Goal: Task Accomplishment & Management: Manage account settings

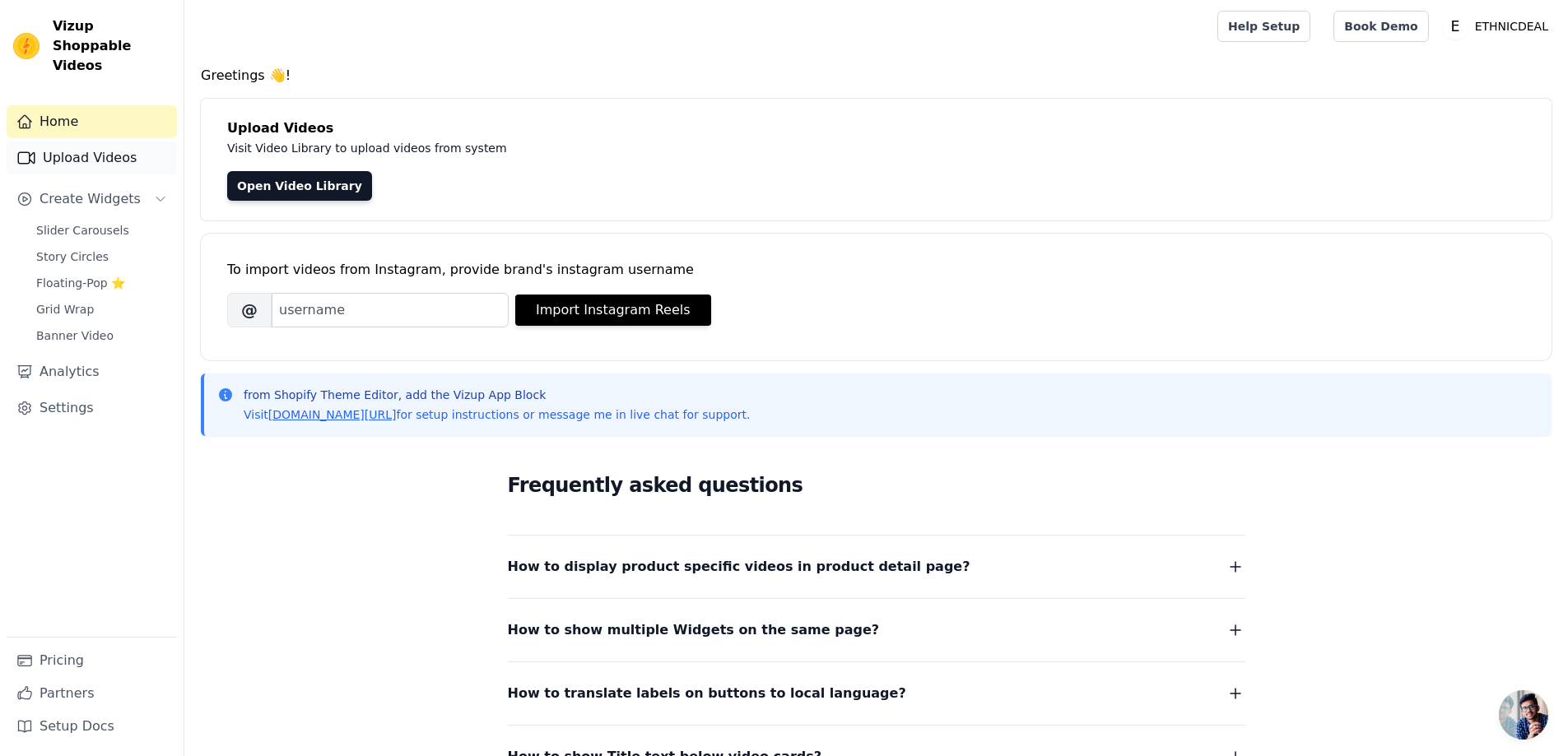
click at [97, 142] on link "Upload Videos" at bounding box center [91, 158] width 170 height 33
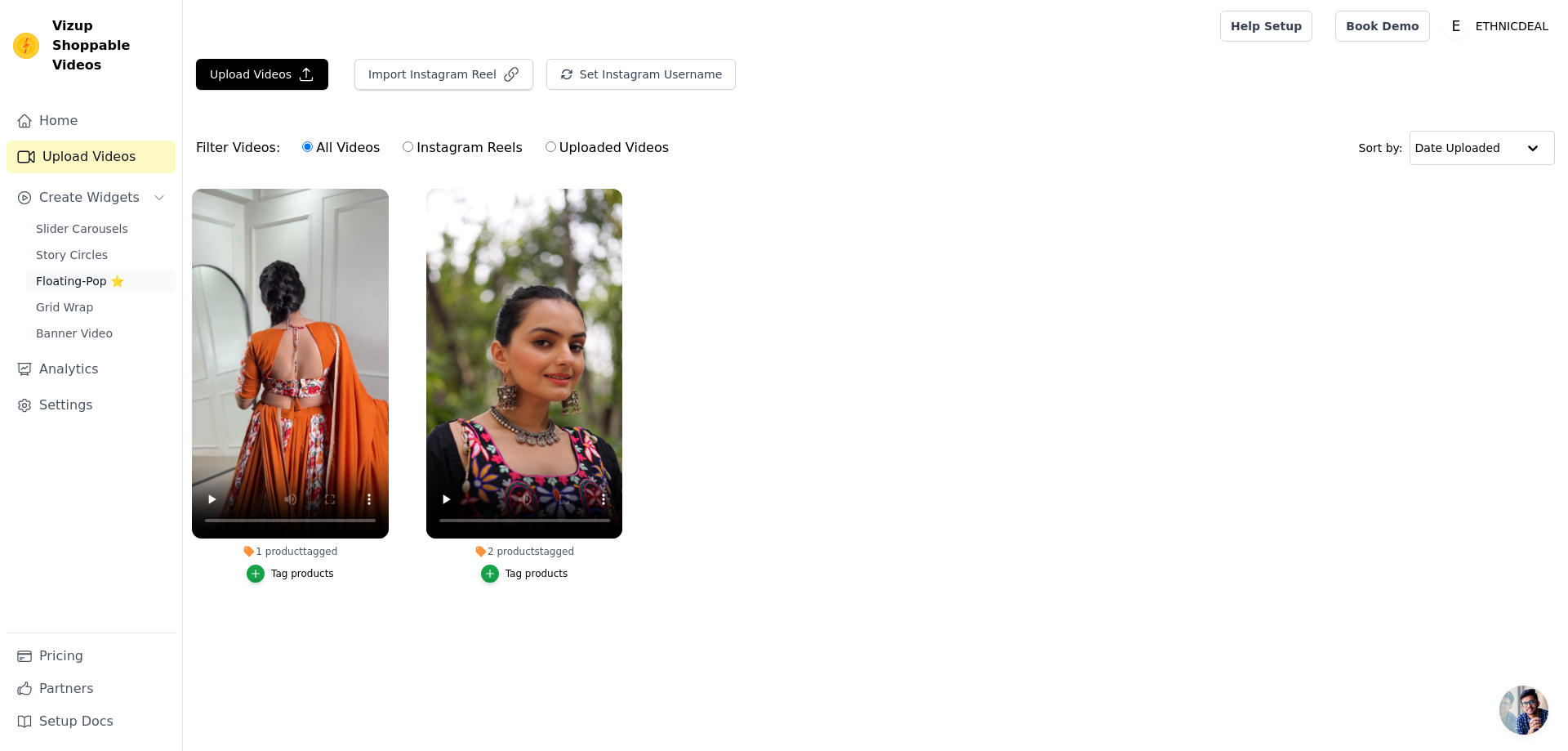
click at [70, 273] on span "Floating-Pop ⭐" at bounding box center [80, 281] width 88 height 16
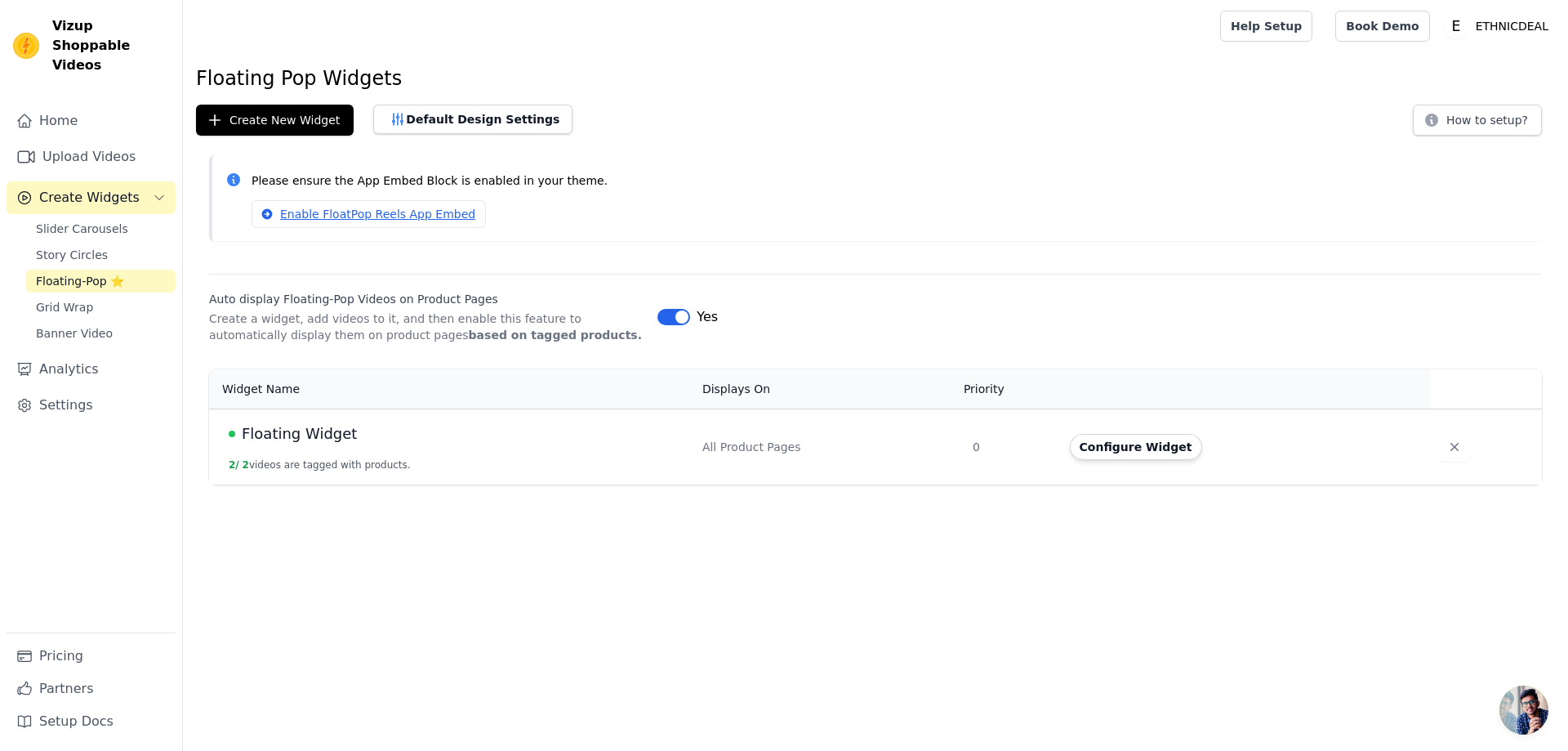
click at [339, 441] on span "Floating Widget" at bounding box center [299, 434] width 115 height 23
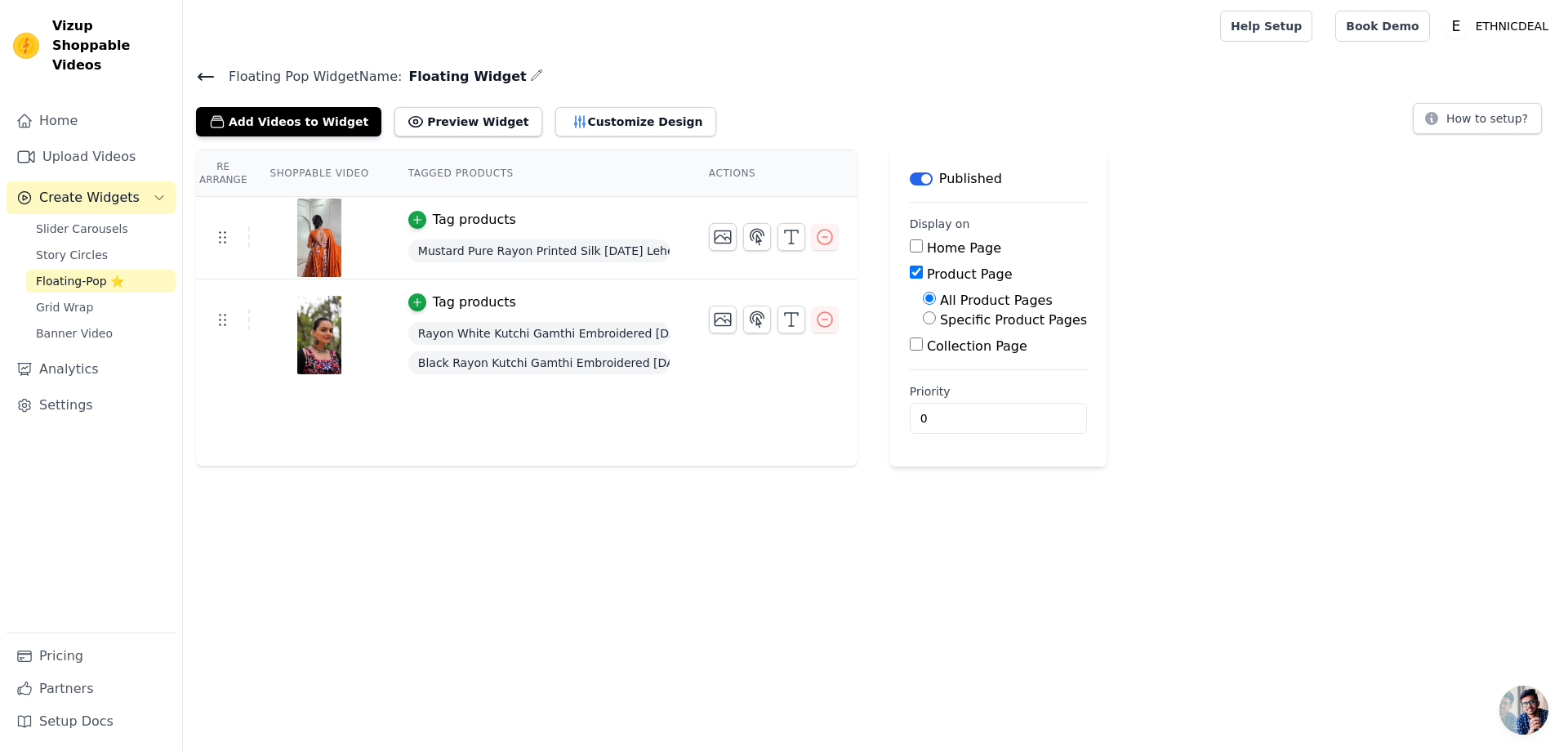
click at [211, 80] on icon at bounding box center [205, 76] width 19 height 19
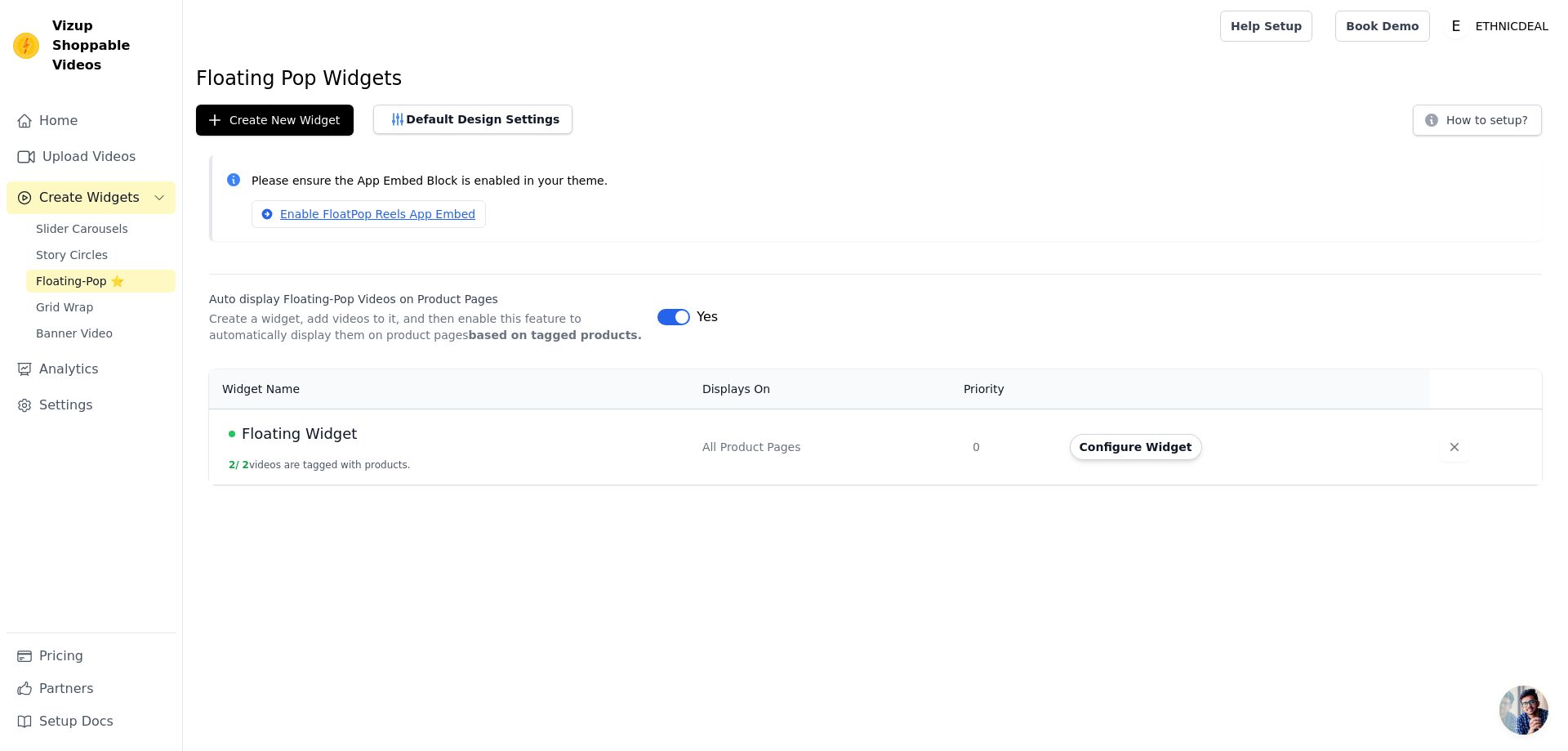
drag, startPoint x: 381, startPoint y: 84, endPoint x: 396, endPoint y: 79, distance: 15.8
click at [396, 79] on h1 "Floating Pop Widgets" at bounding box center [875, 78] width 1360 height 27
click at [324, 434] on span "Floating Widget" at bounding box center [299, 434] width 115 height 23
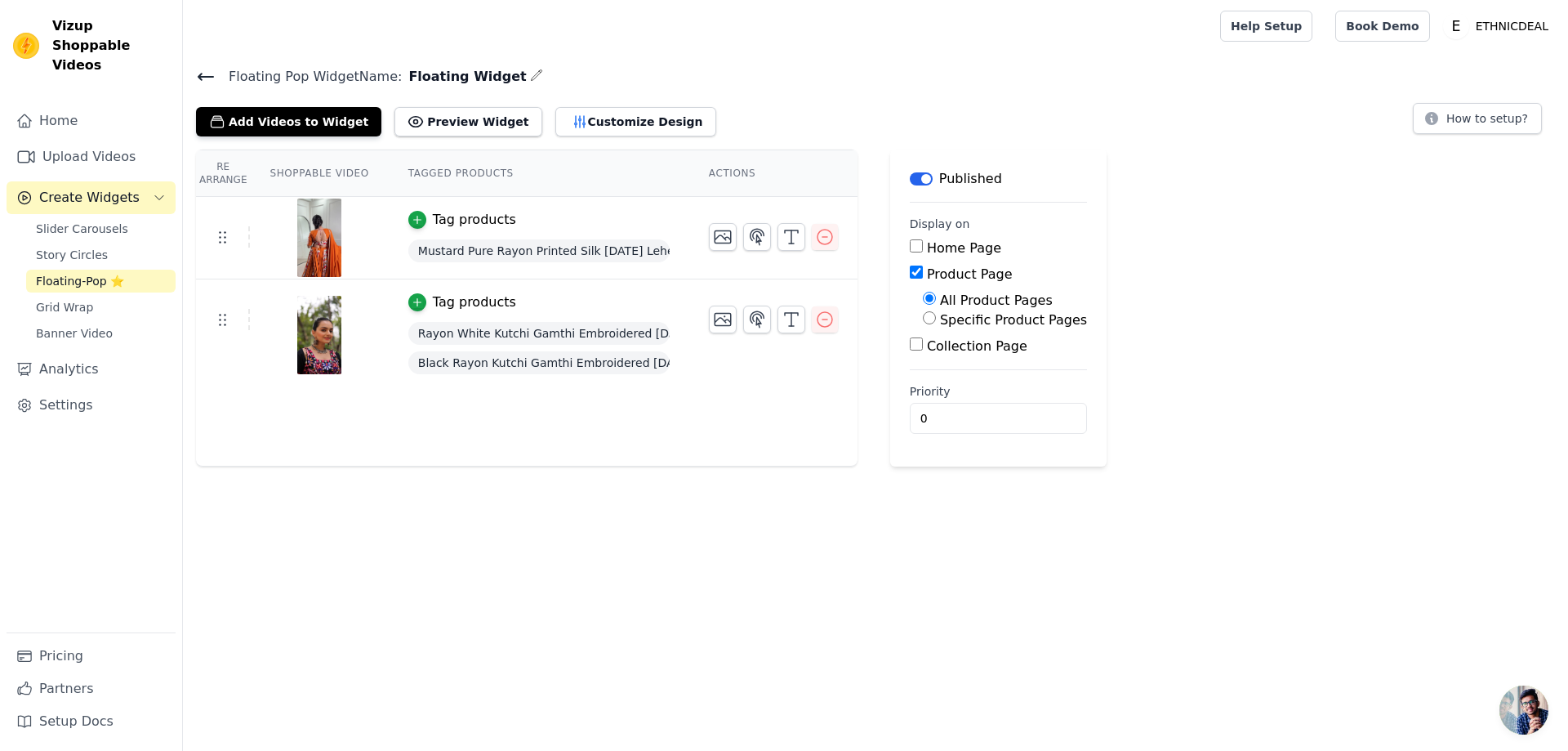
click at [214, 77] on icon at bounding box center [205, 76] width 19 height 19
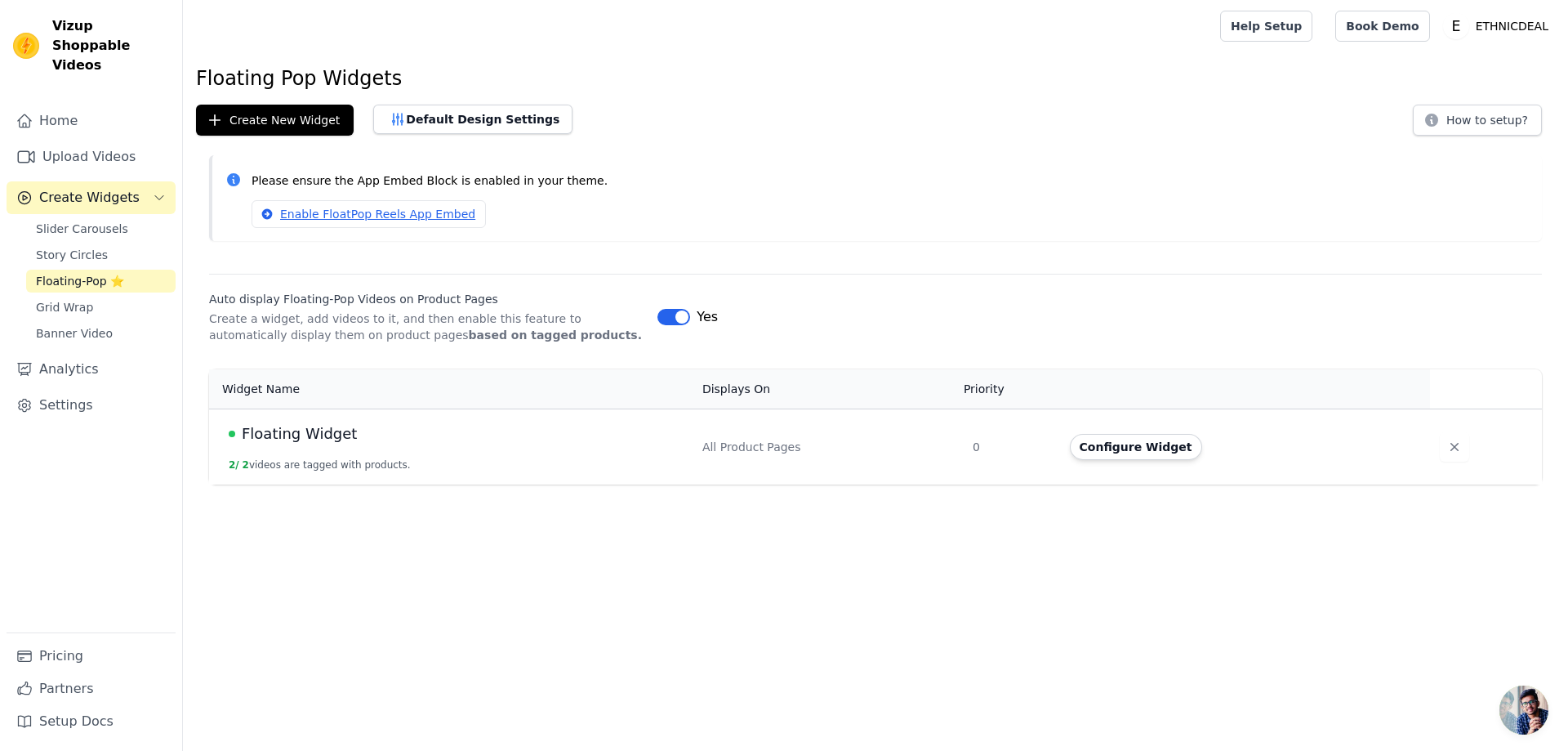
click at [327, 435] on span "Floating Widget" at bounding box center [299, 434] width 115 height 23
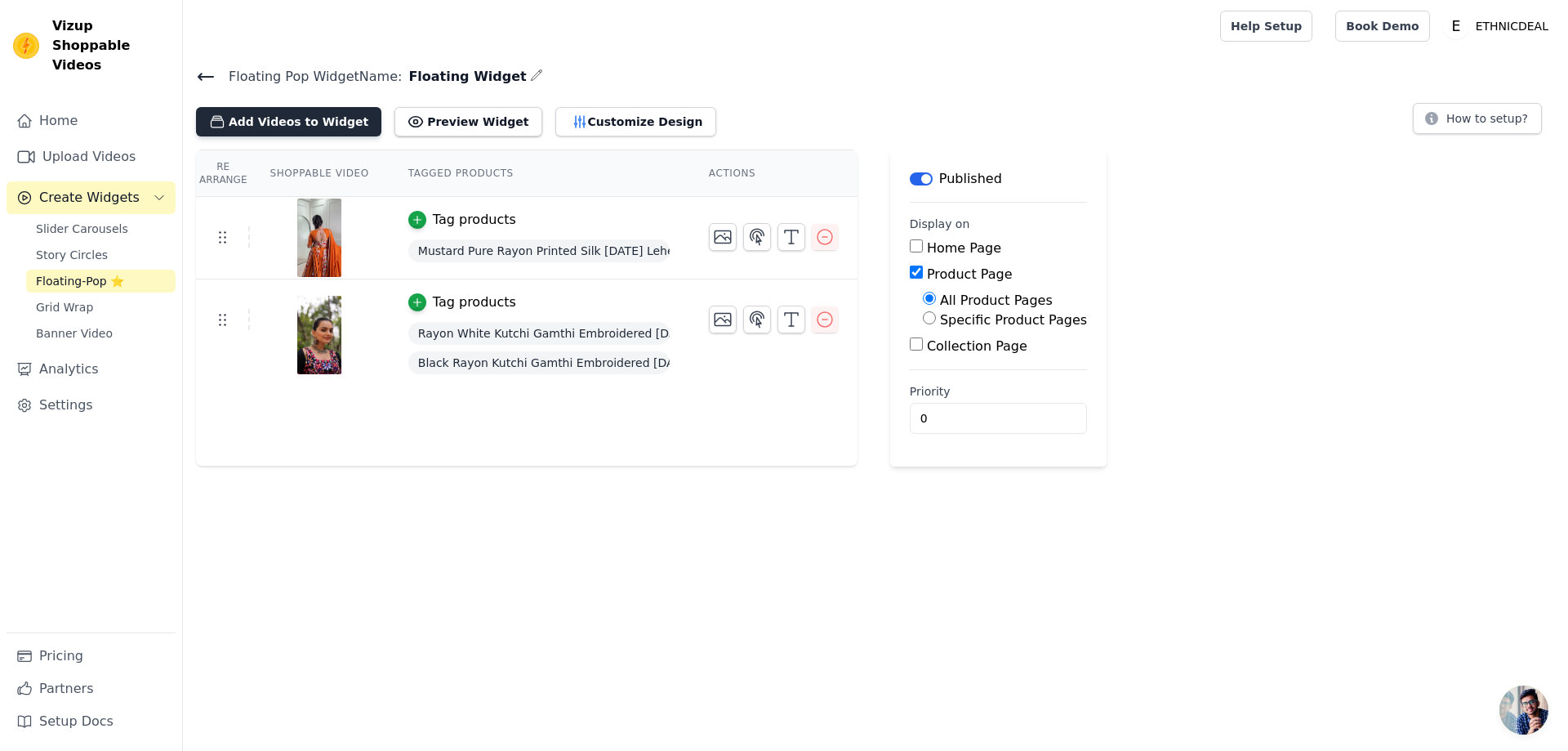
click at [303, 121] on button "Add Videos to Widget" at bounding box center [288, 122] width 186 height 29
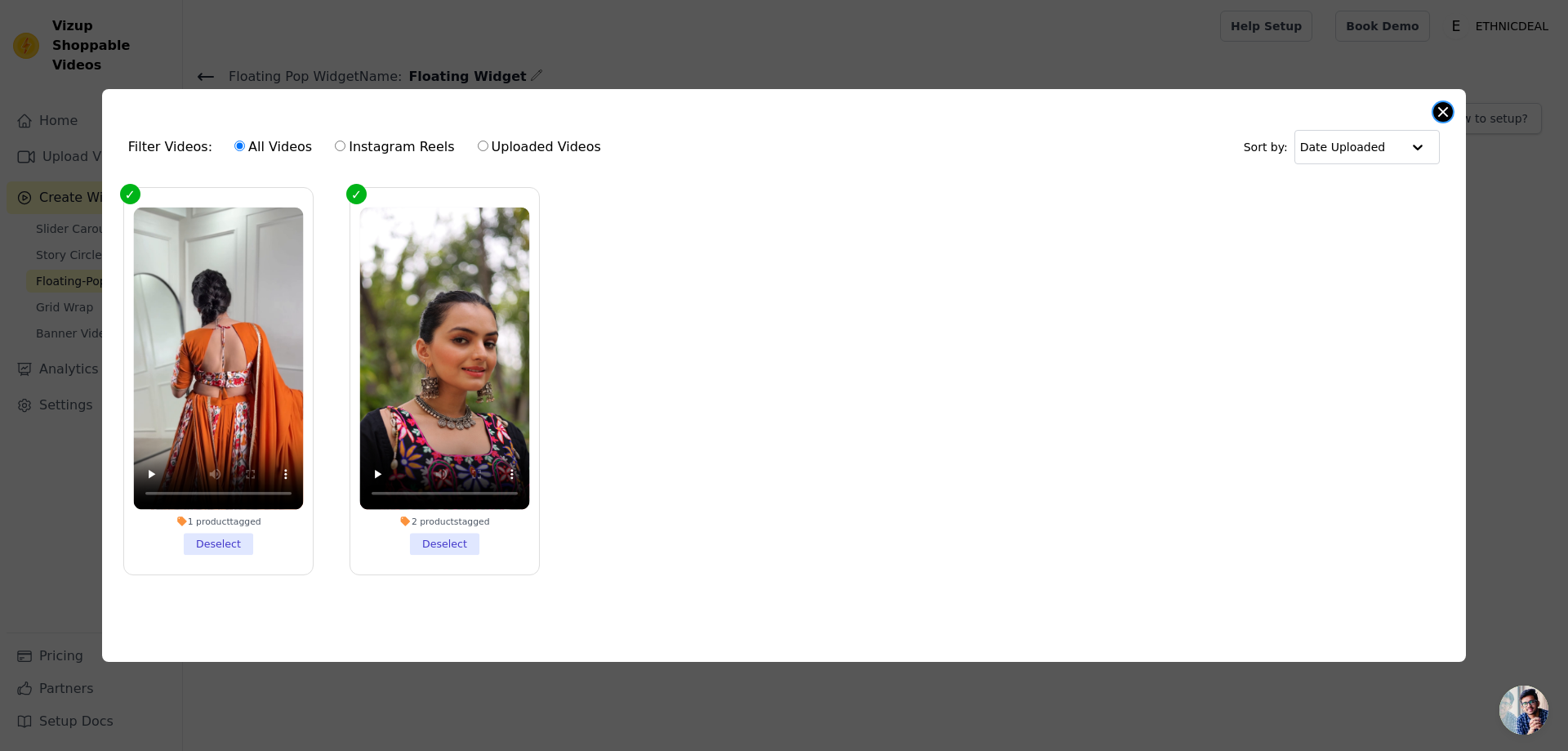
click at [1441, 111] on button "Close modal" at bounding box center [1443, 112] width 19 height 19
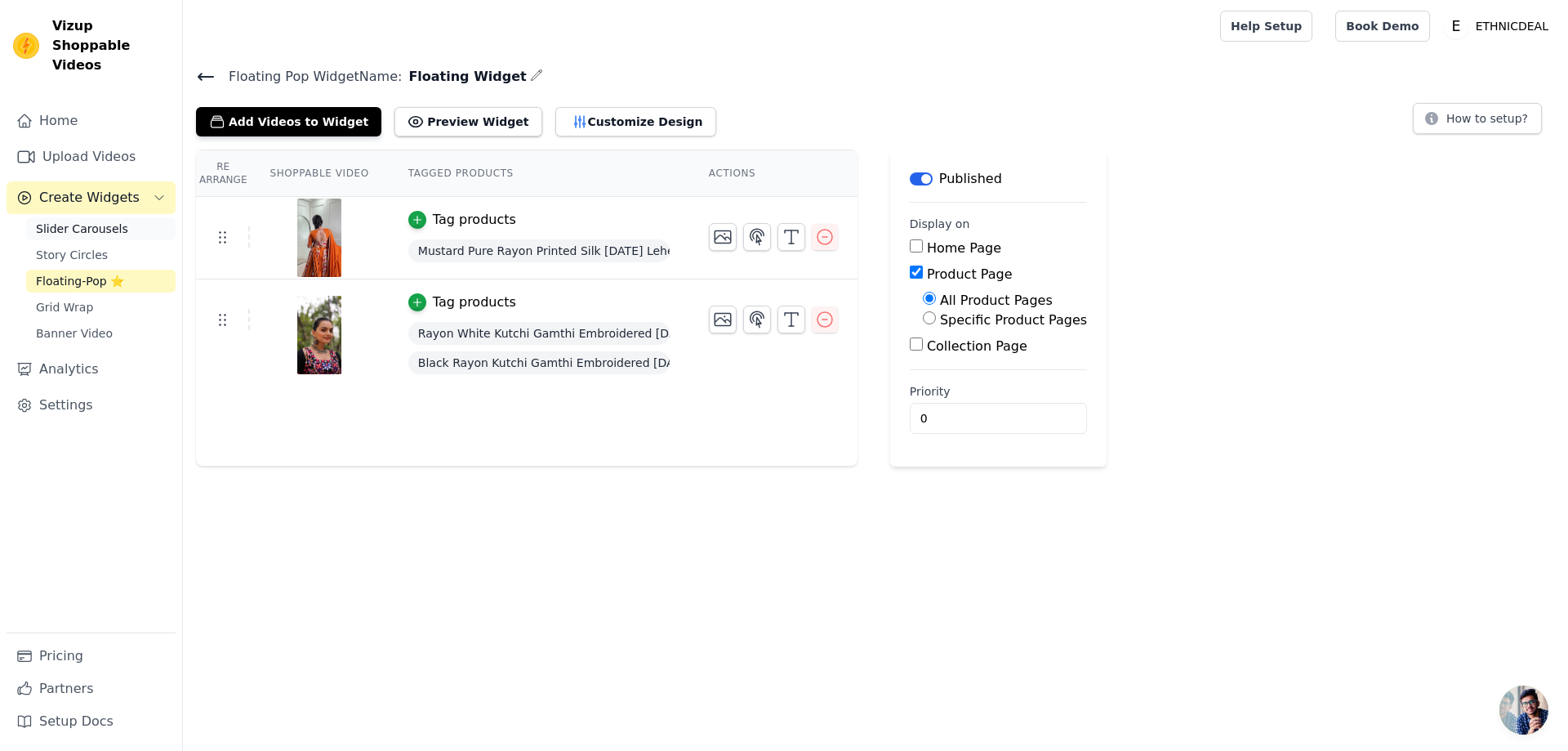
click at [99, 220] on span "Slider Carousels" at bounding box center [81, 229] width 92 height 16
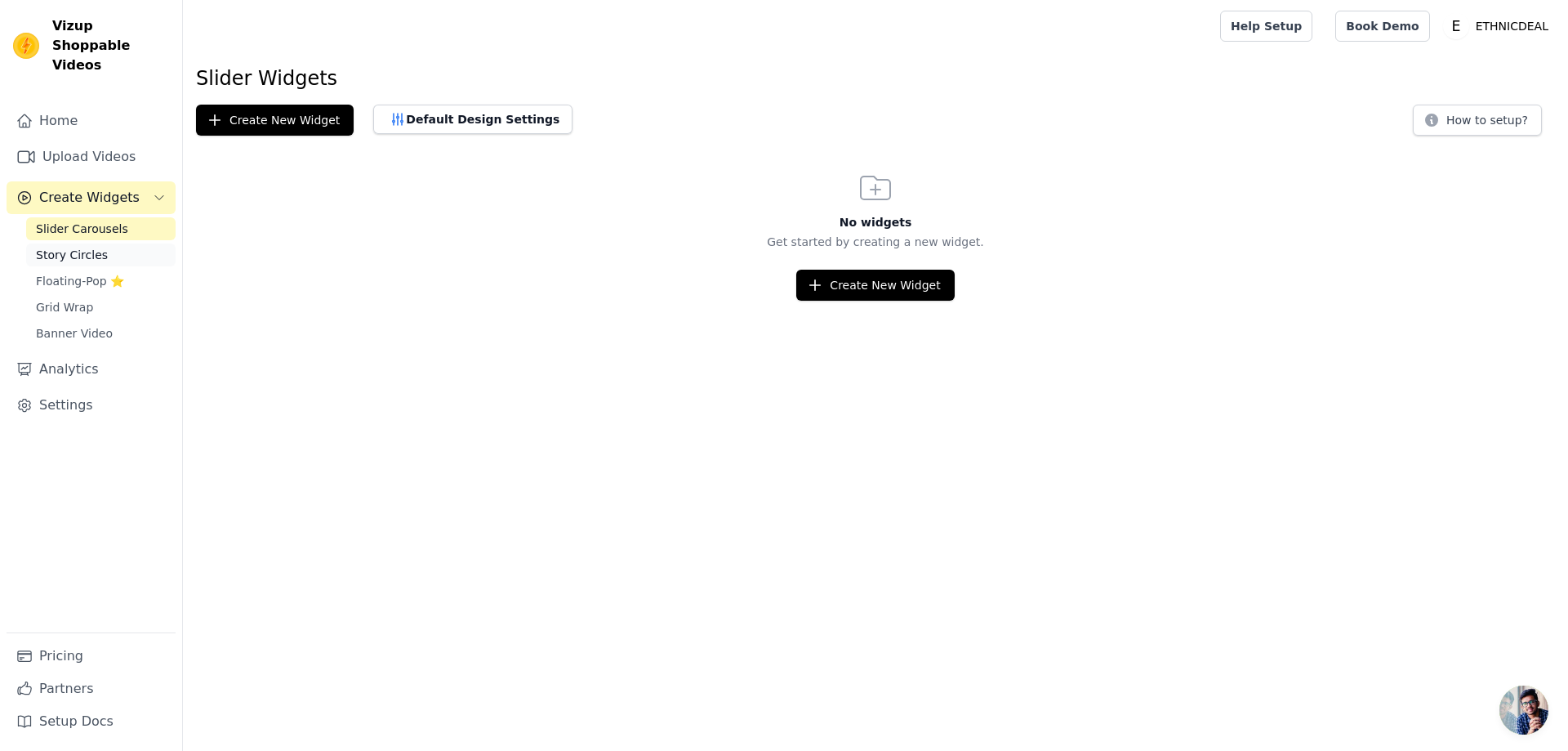
click at [88, 247] on span "Story Circles" at bounding box center [71, 255] width 72 height 16
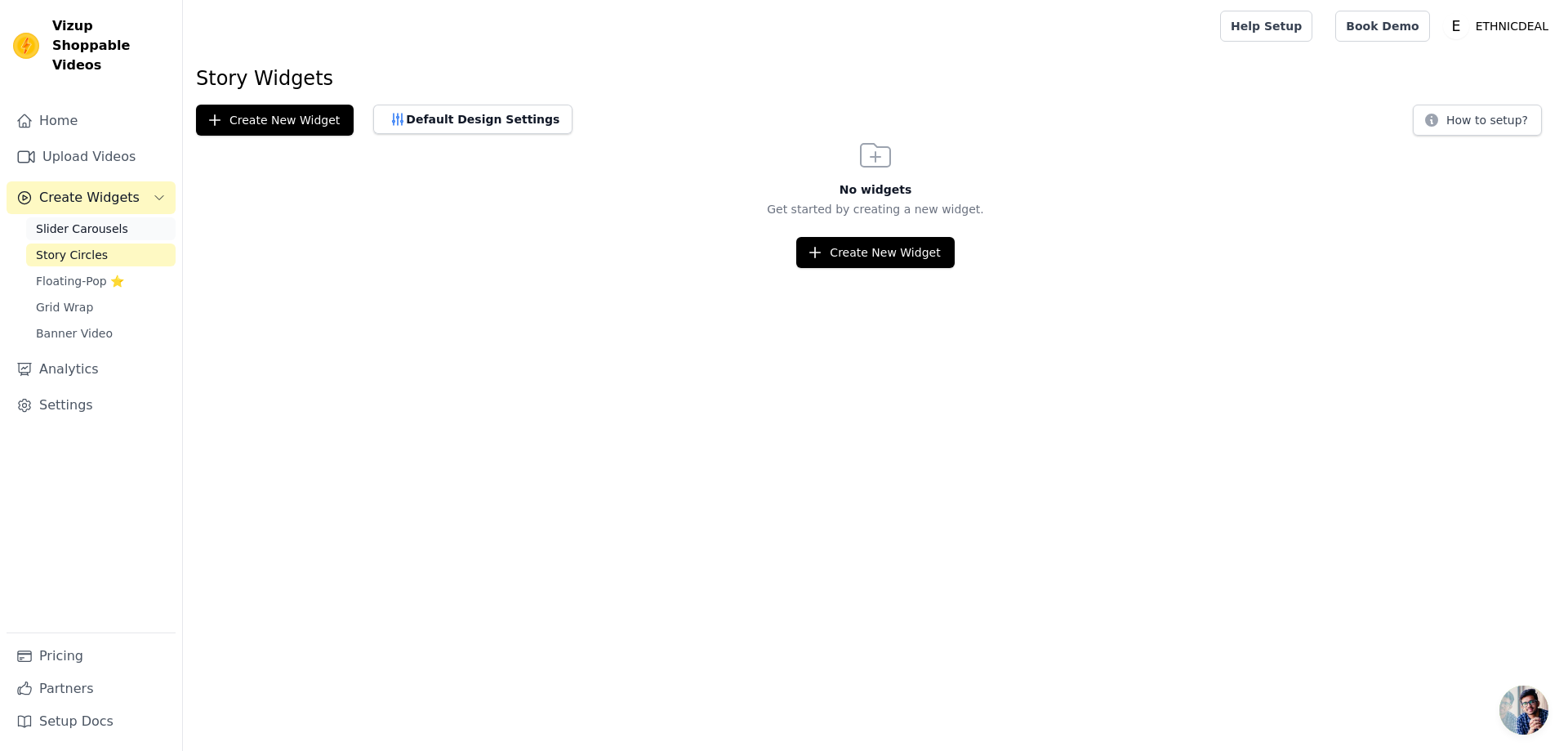
click at [83, 220] on span "Slider Carousels" at bounding box center [81, 229] width 92 height 16
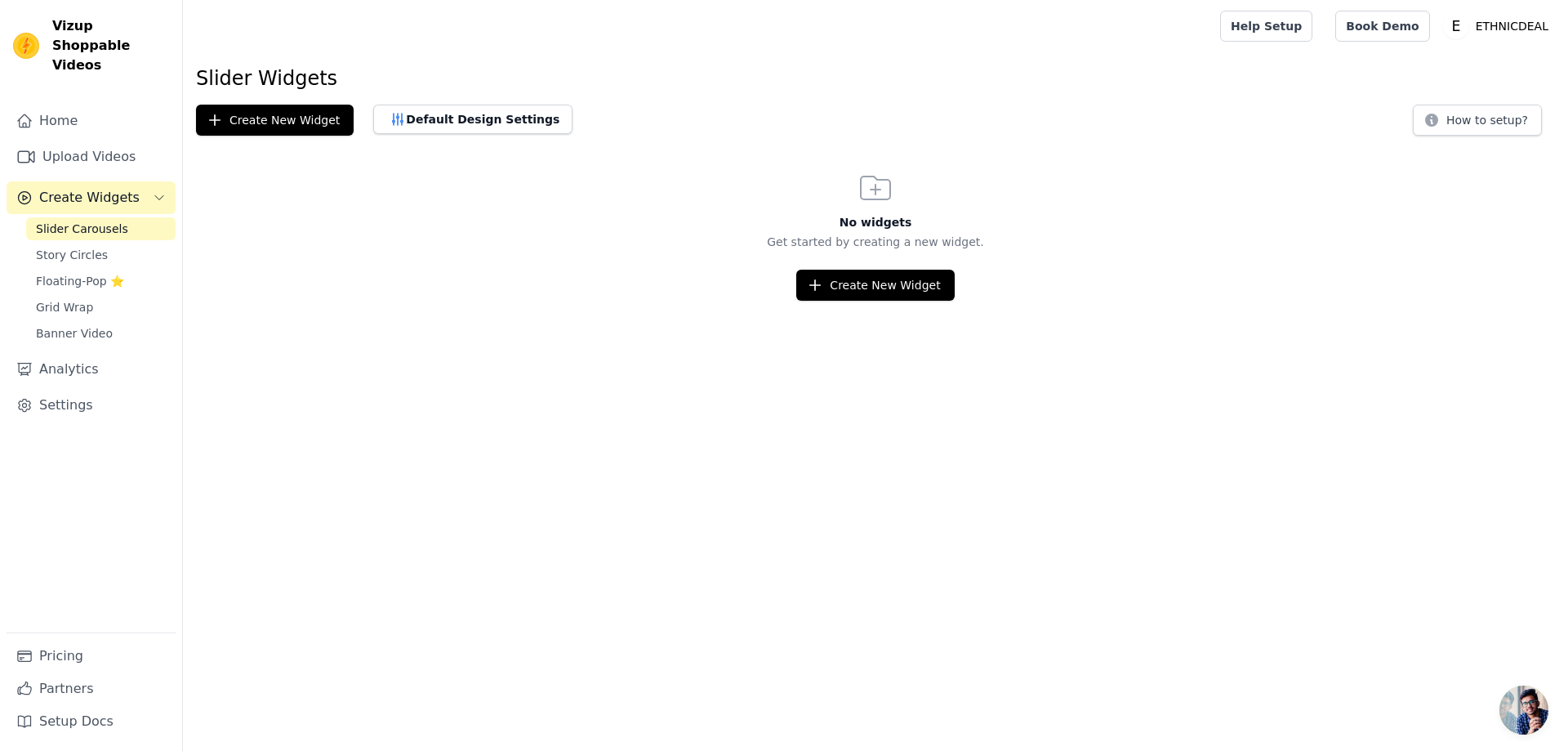
click at [112, 220] on span "Slider Carousels" at bounding box center [81, 229] width 92 height 16
click at [94, 273] on span "Floating-Pop ⭐" at bounding box center [80, 281] width 88 height 16
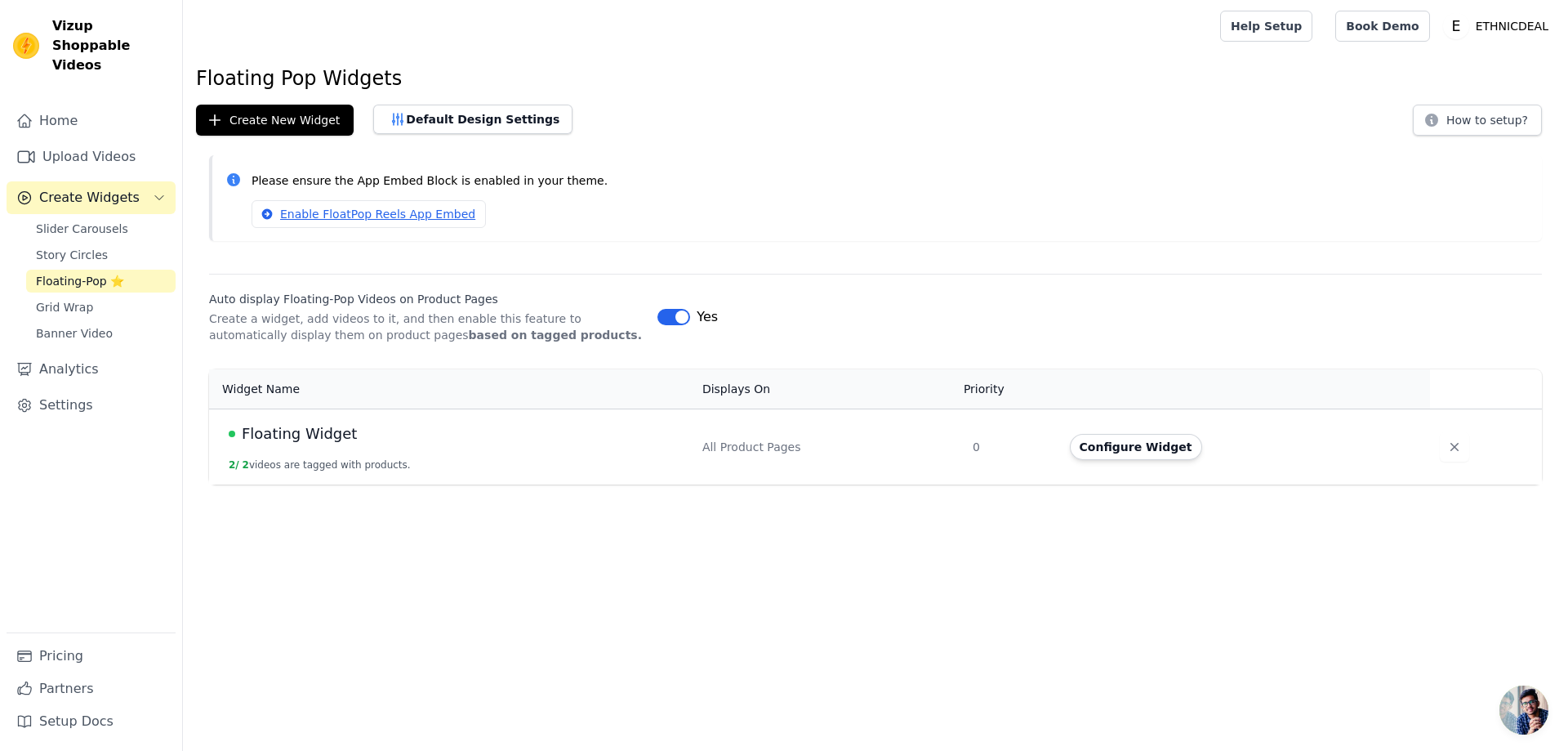
click at [312, 436] on span "Floating Widget" at bounding box center [299, 434] width 115 height 23
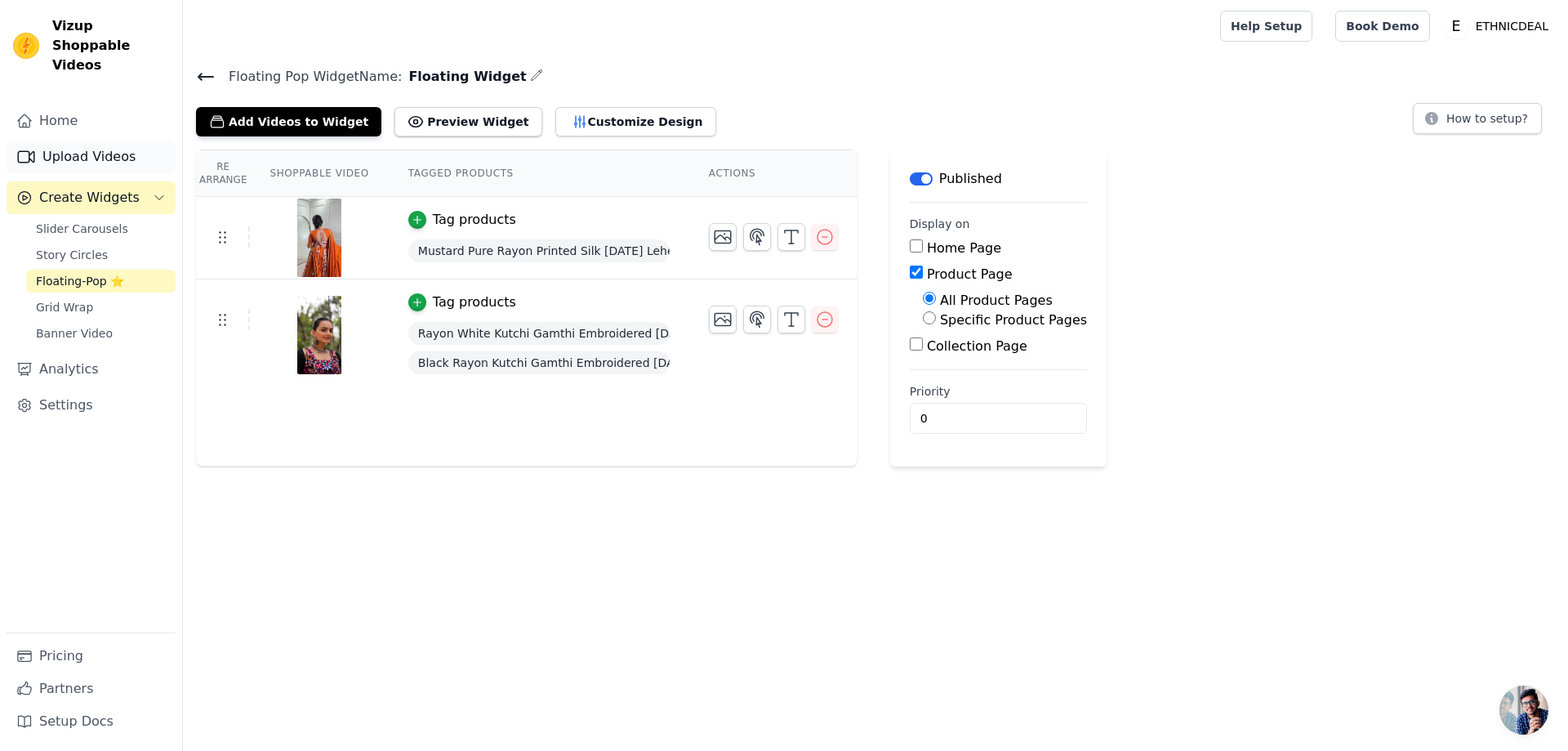
click at [113, 141] on link "Upload Videos" at bounding box center [91, 157] width 169 height 33
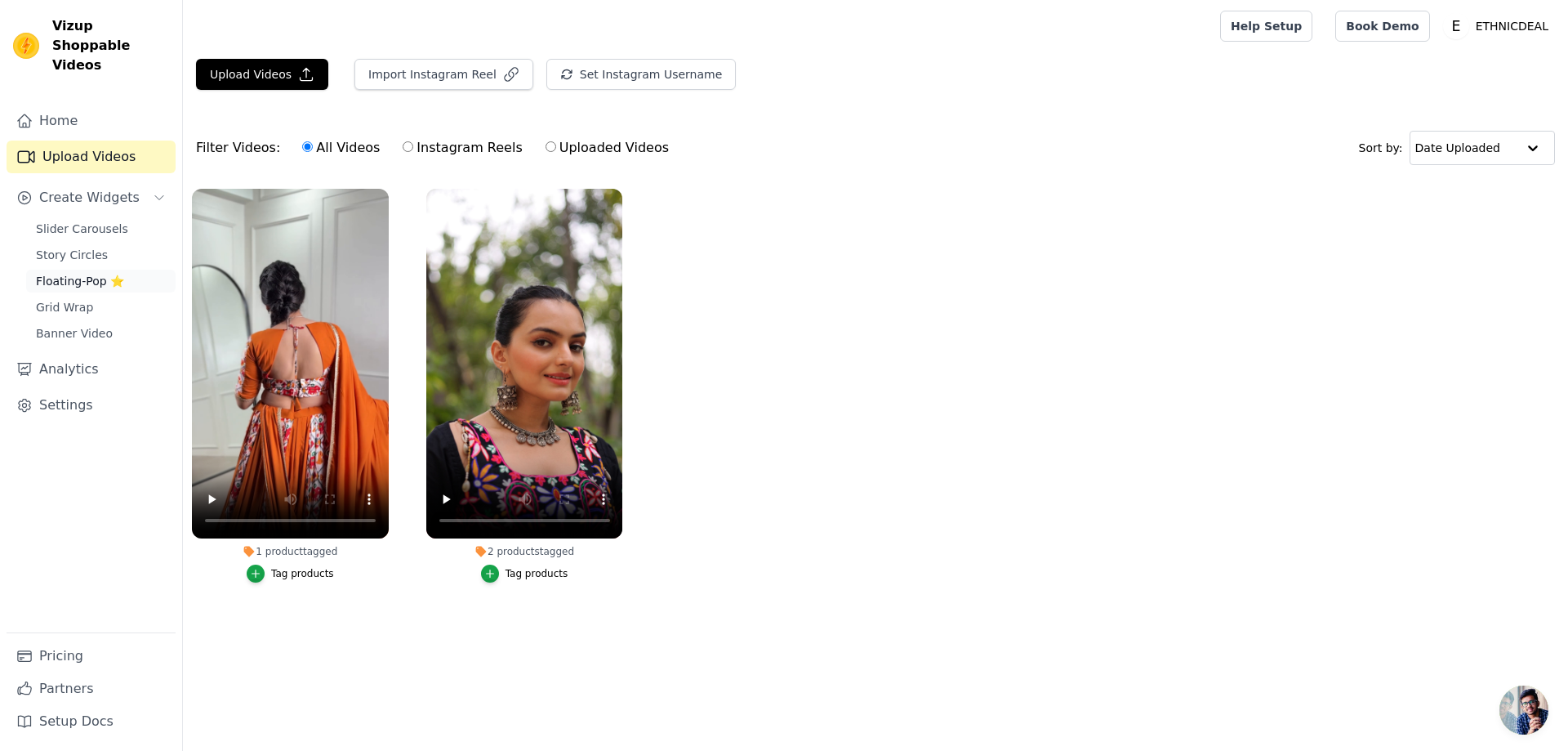
click at [75, 273] on span "Floating-Pop ⭐" at bounding box center [80, 281] width 88 height 16
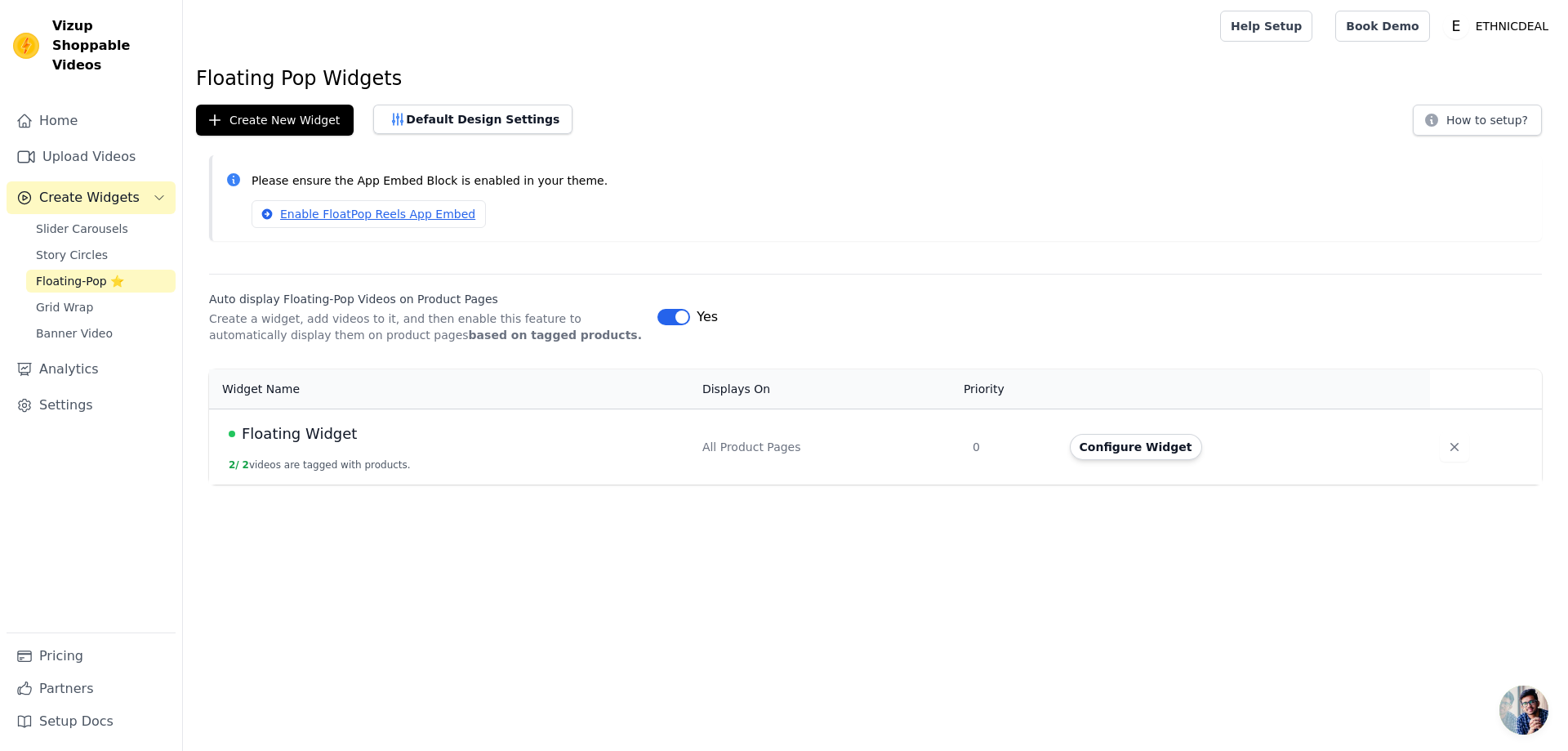
click at [334, 440] on span "Floating Widget" at bounding box center [299, 434] width 115 height 23
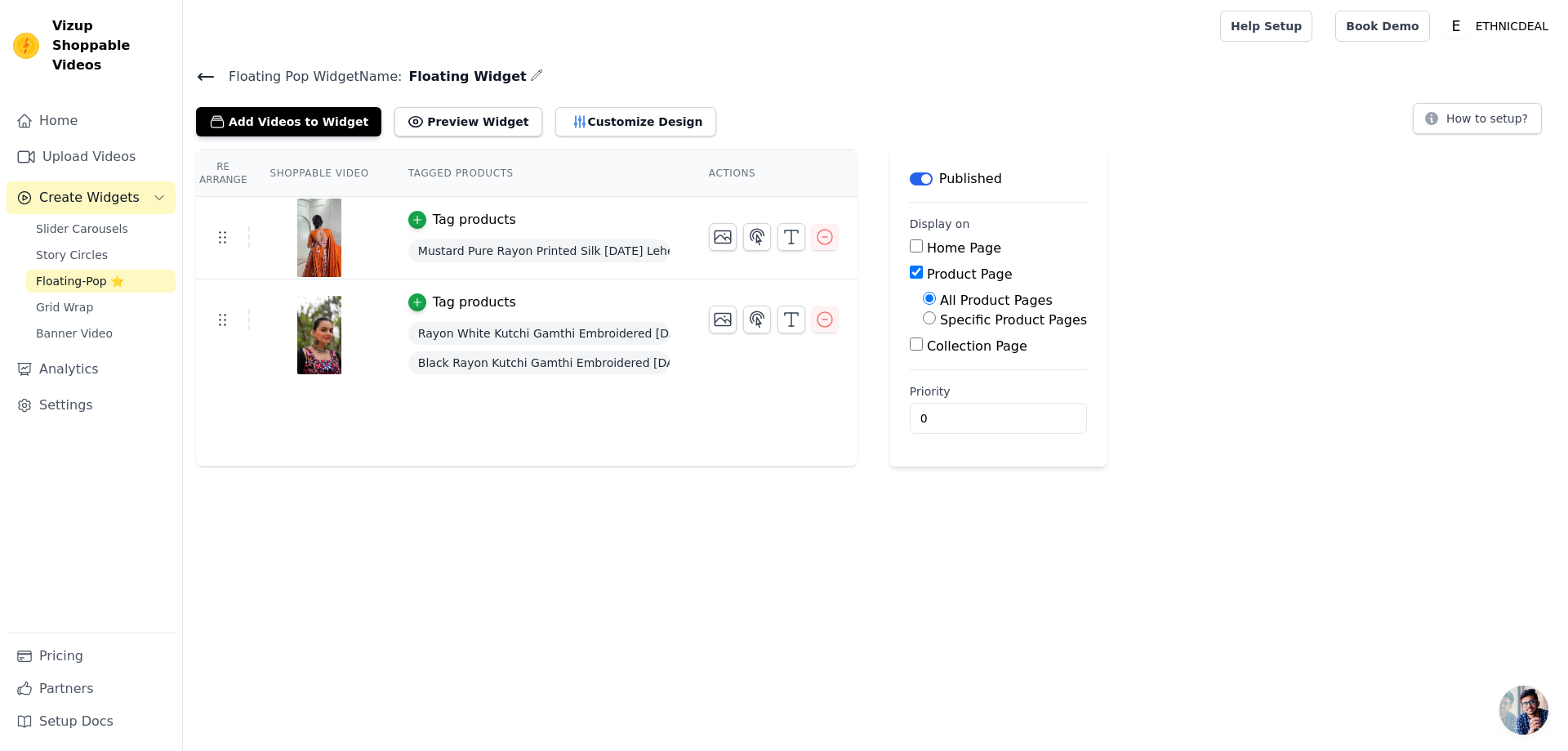
click at [101, 273] on span "Floating-Pop ⭐" at bounding box center [80, 281] width 88 height 16
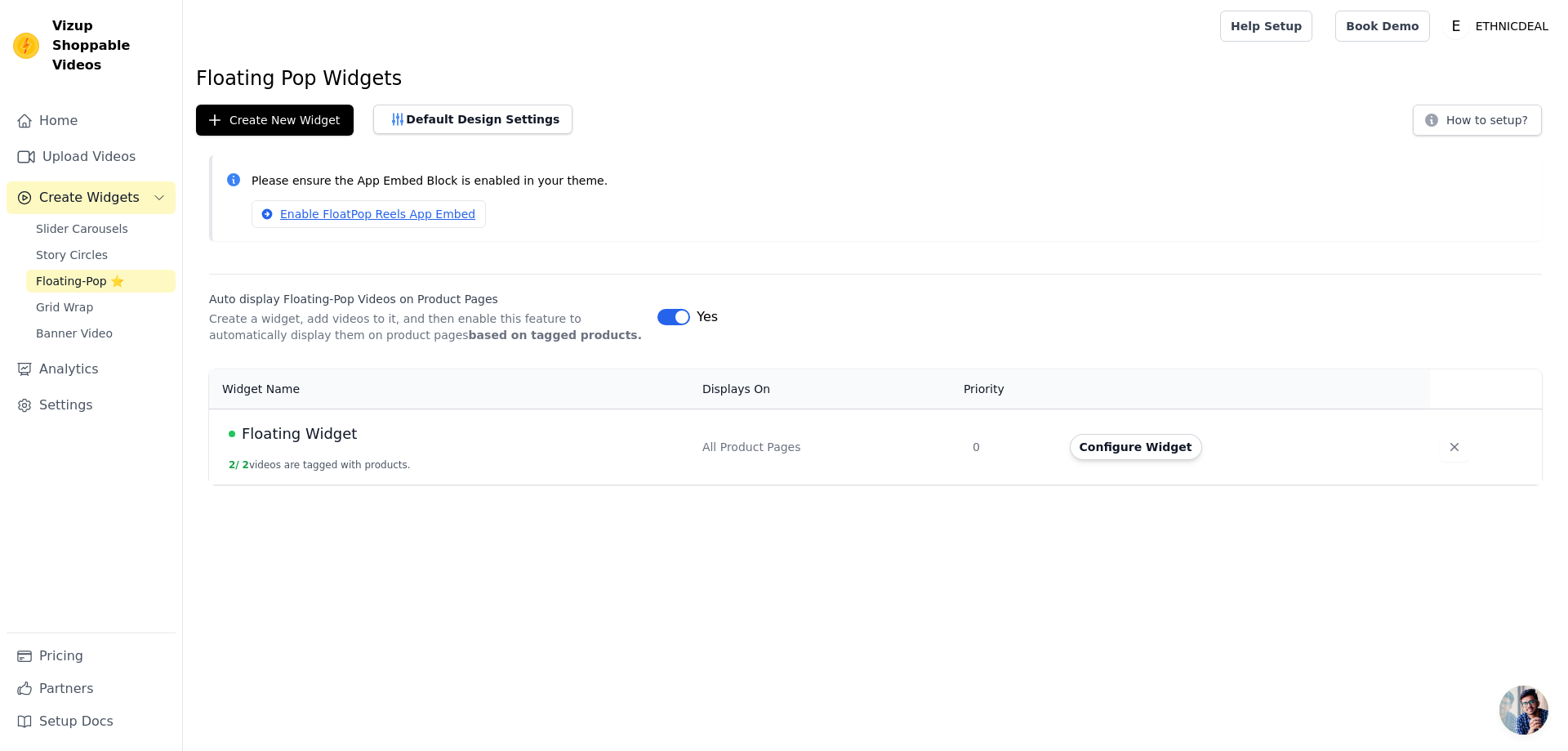
click at [345, 434] on span "Floating Widget" at bounding box center [299, 434] width 115 height 23
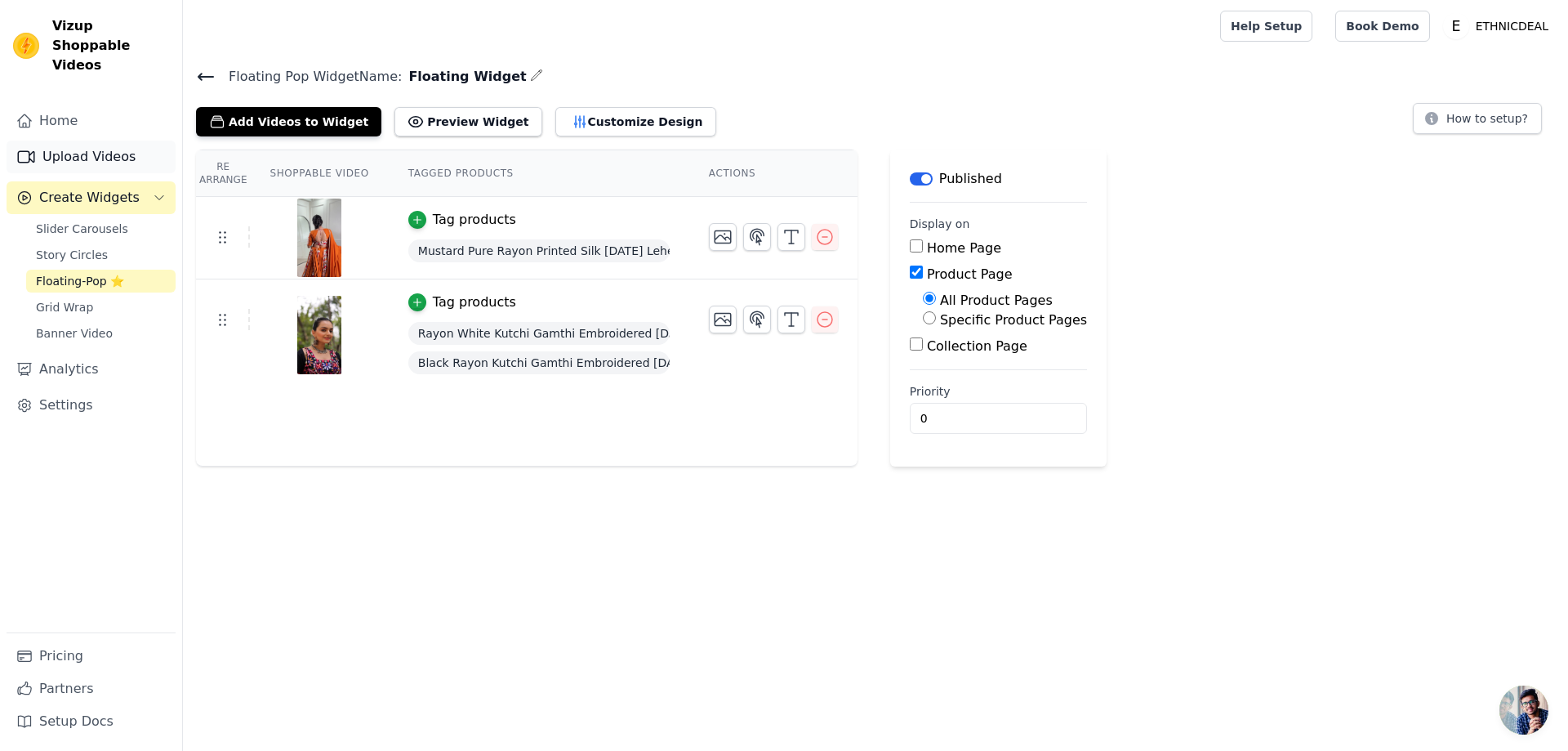
click at [71, 141] on link "Upload Videos" at bounding box center [91, 157] width 169 height 33
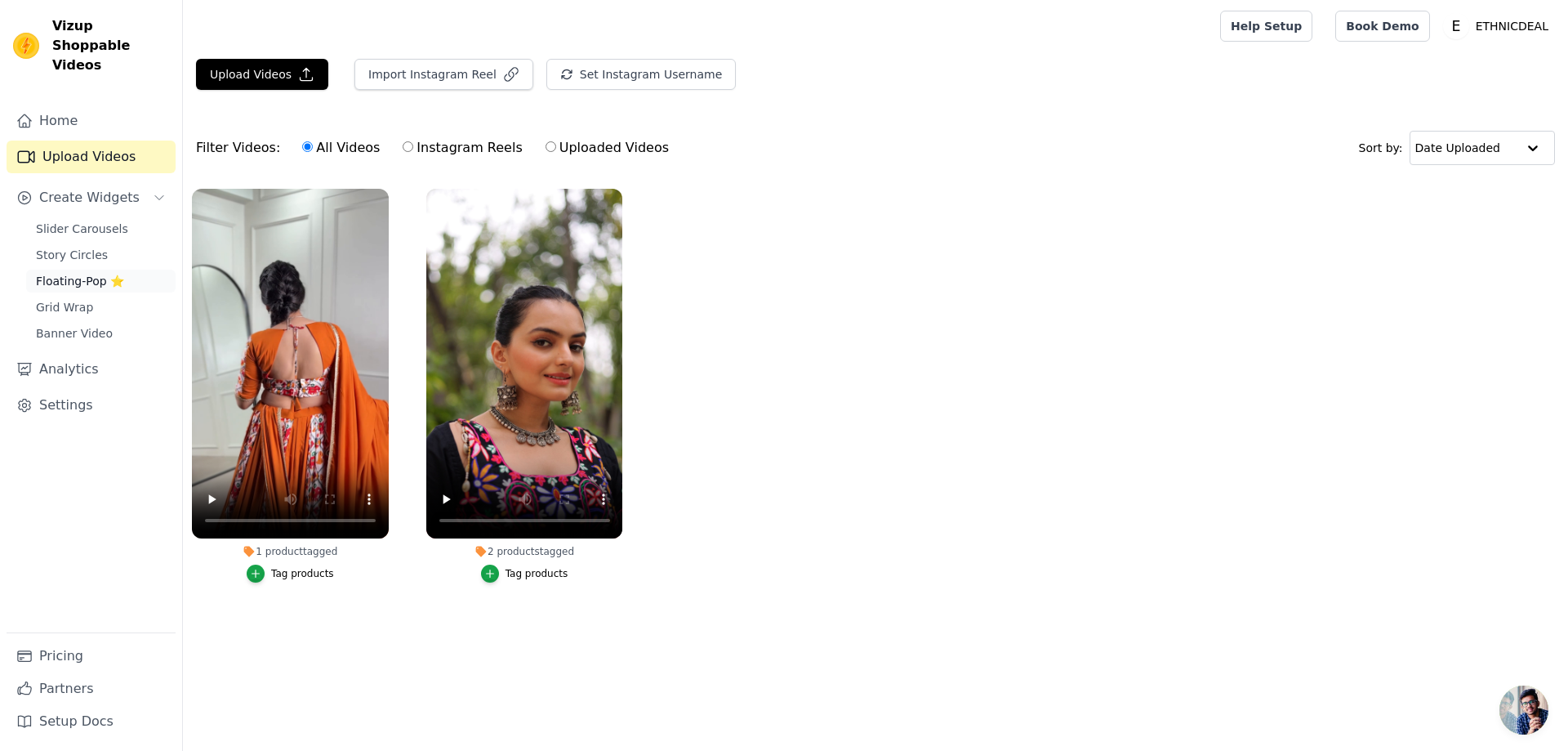
click at [82, 273] on span "Floating-Pop ⭐" at bounding box center [80, 281] width 88 height 16
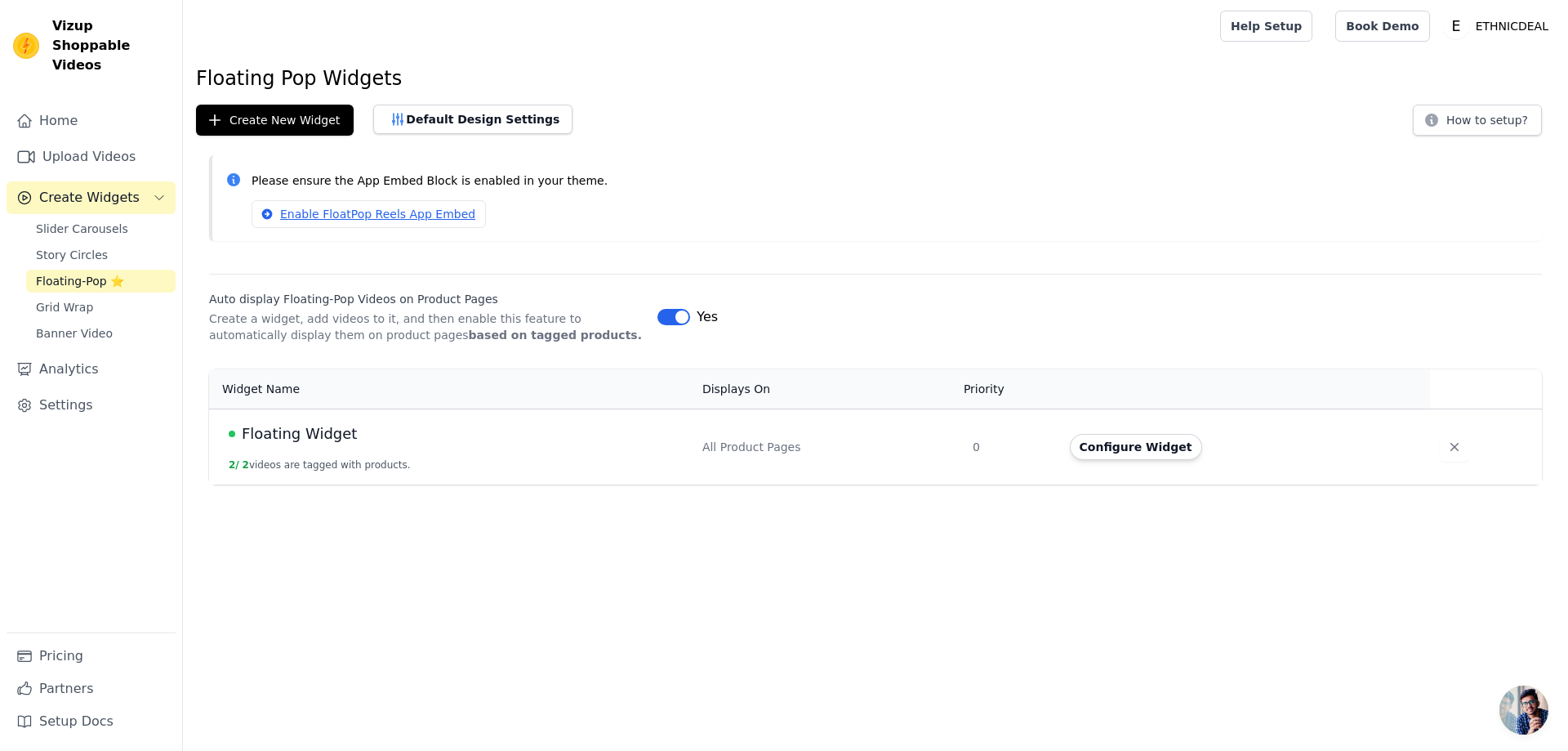
click at [325, 437] on span "Floating Widget" at bounding box center [299, 434] width 115 height 23
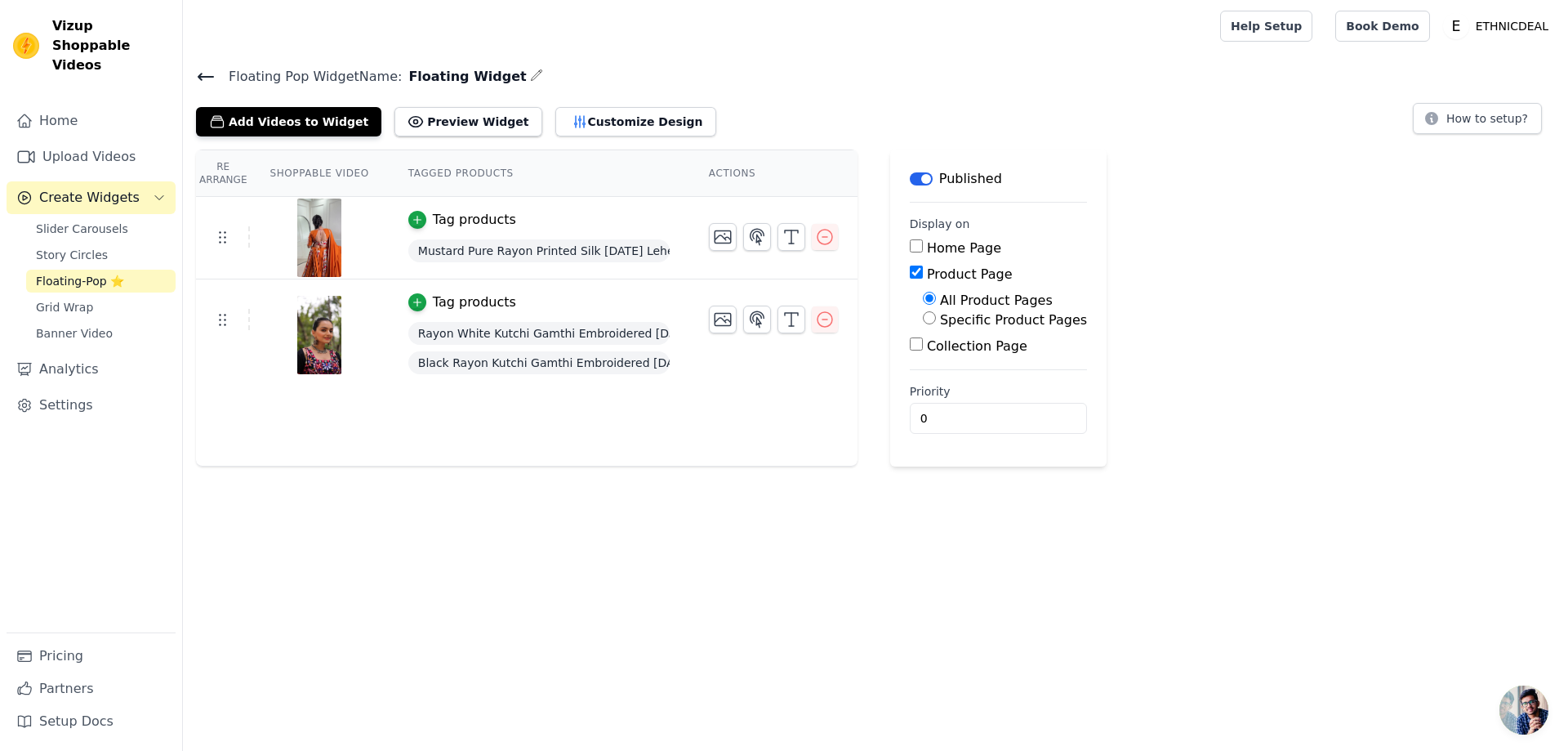
click at [207, 73] on icon at bounding box center [205, 76] width 19 height 19
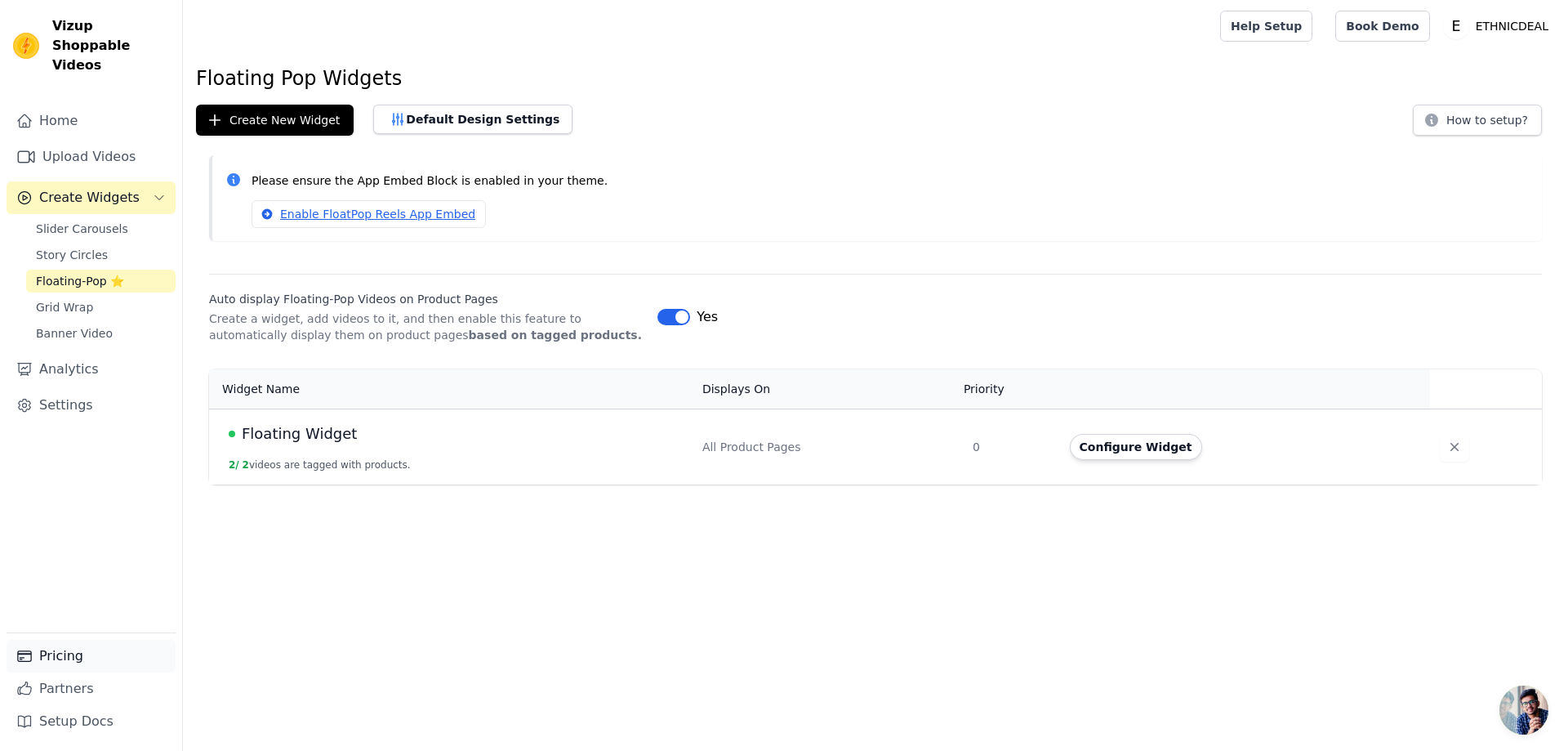
click at [81, 663] on link "Pricing" at bounding box center [91, 657] width 169 height 33
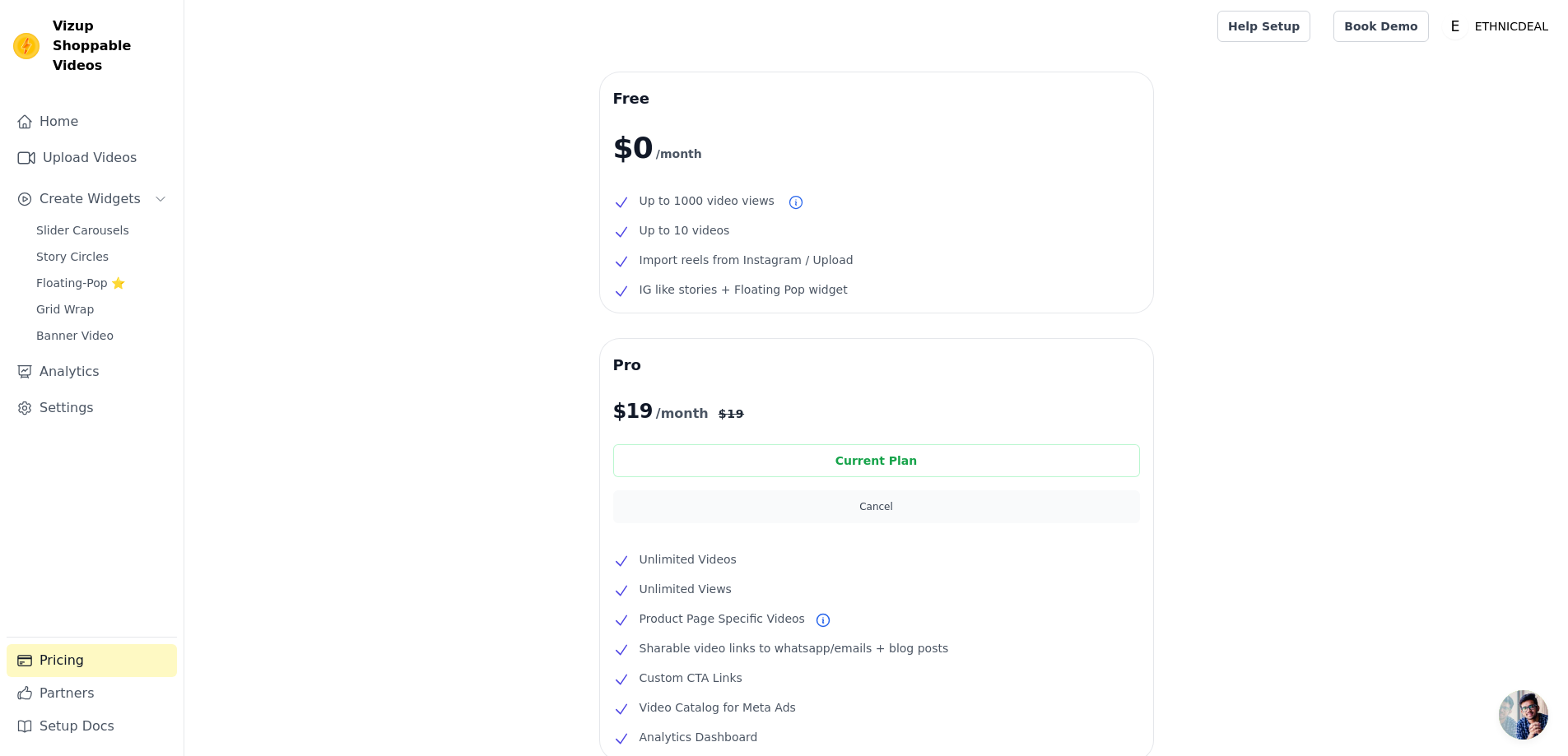
click at [883, 510] on button "Cancel" at bounding box center [877, 506] width 527 height 33
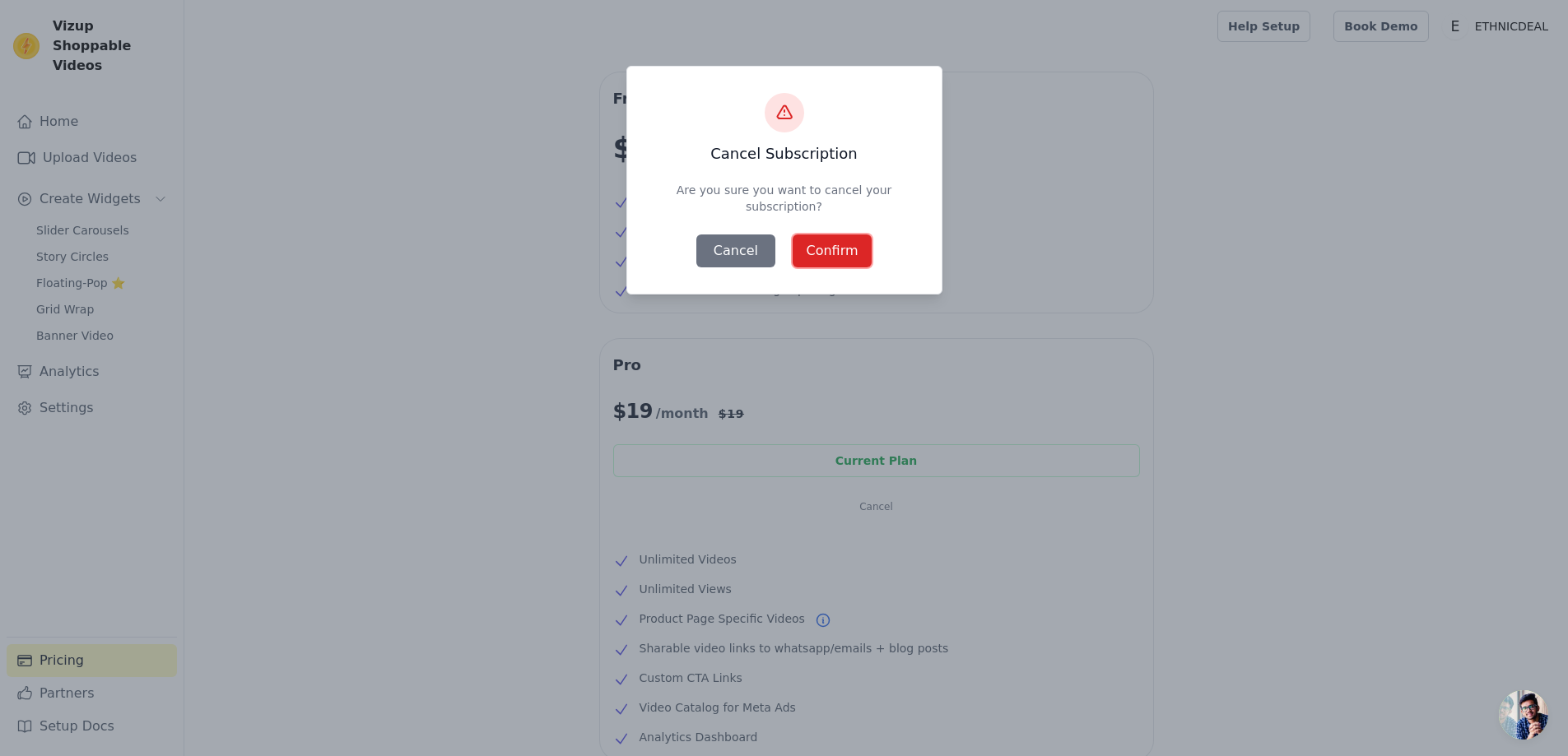
click at [833, 259] on button "Confirm" at bounding box center [832, 251] width 79 height 33
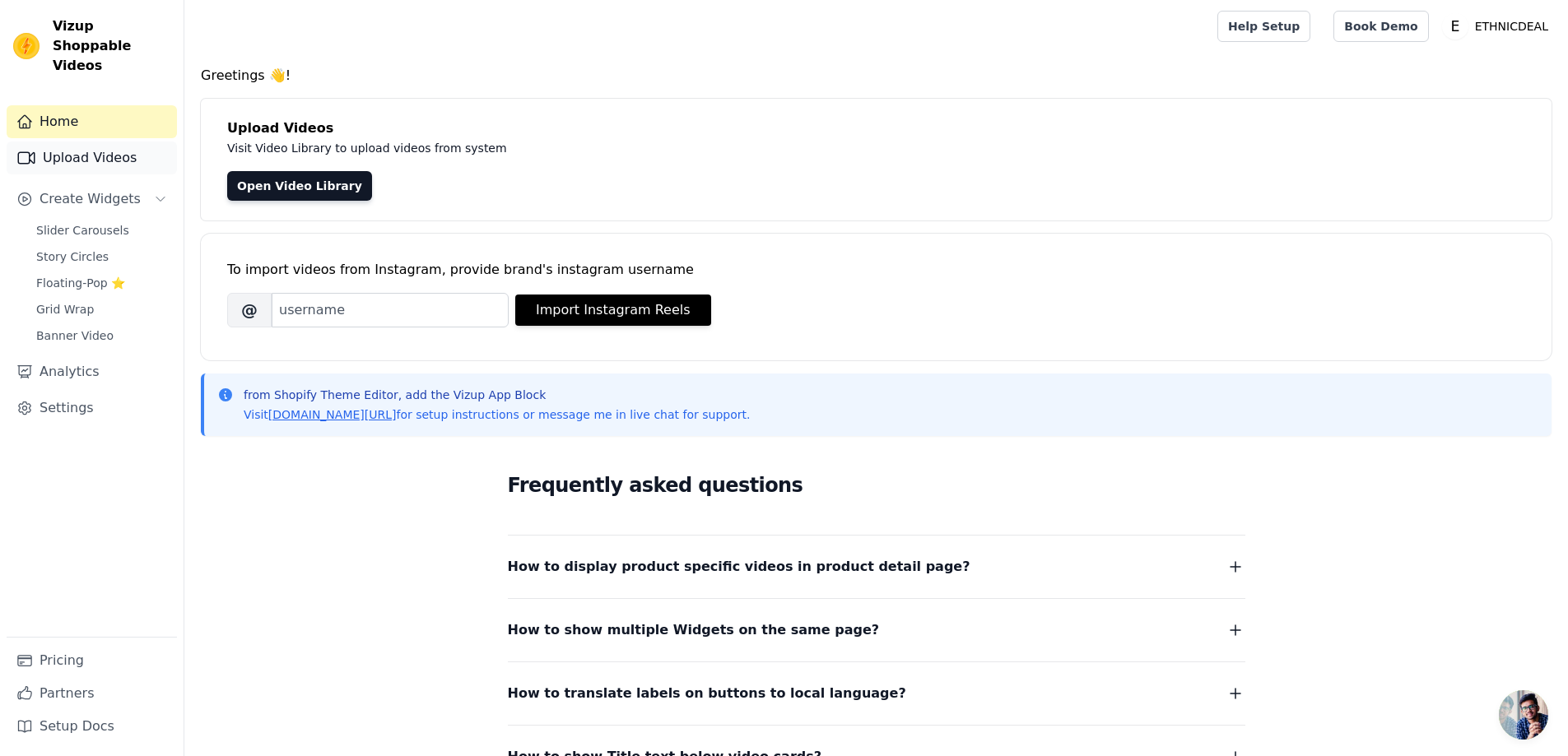
click at [86, 144] on link "Upload Videos" at bounding box center [91, 158] width 170 height 33
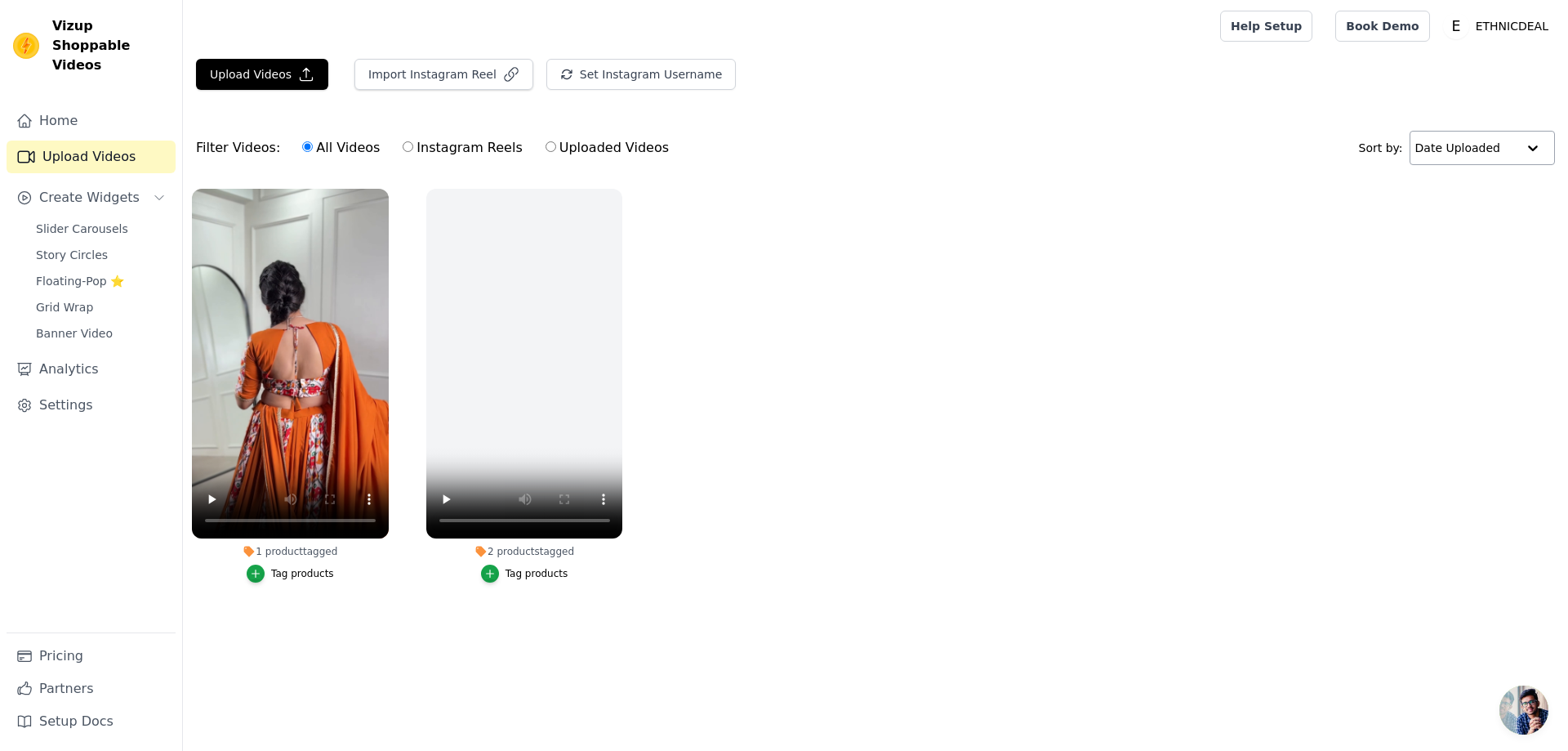
click at [1453, 156] on input "text" at bounding box center [1466, 148] width 101 height 33
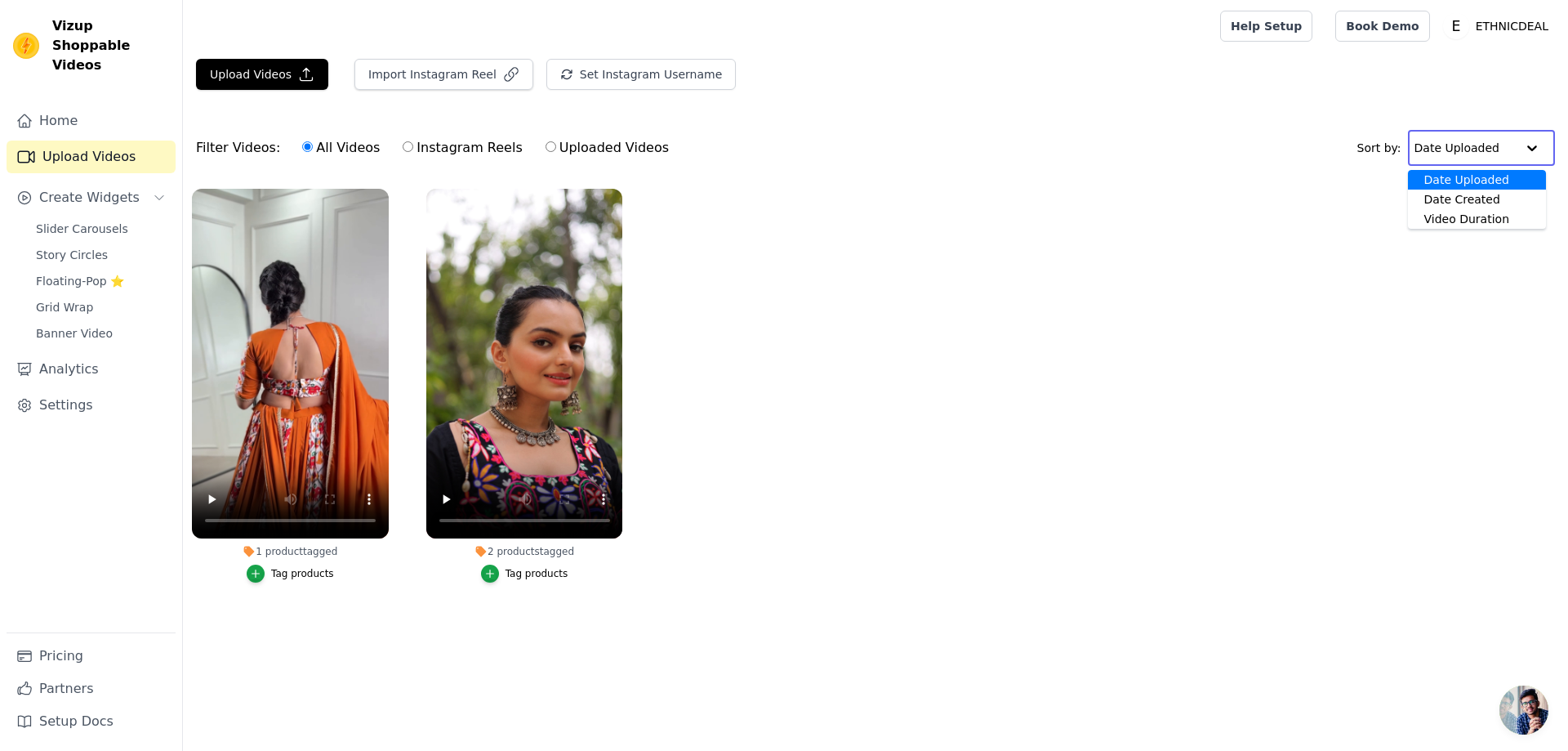
click at [1453, 156] on input "text" at bounding box center [1465, 148] width 101 height 33
click at [80, 299] on span "Grid Wrap" at bounding box center [64, 307] width 58 height 16
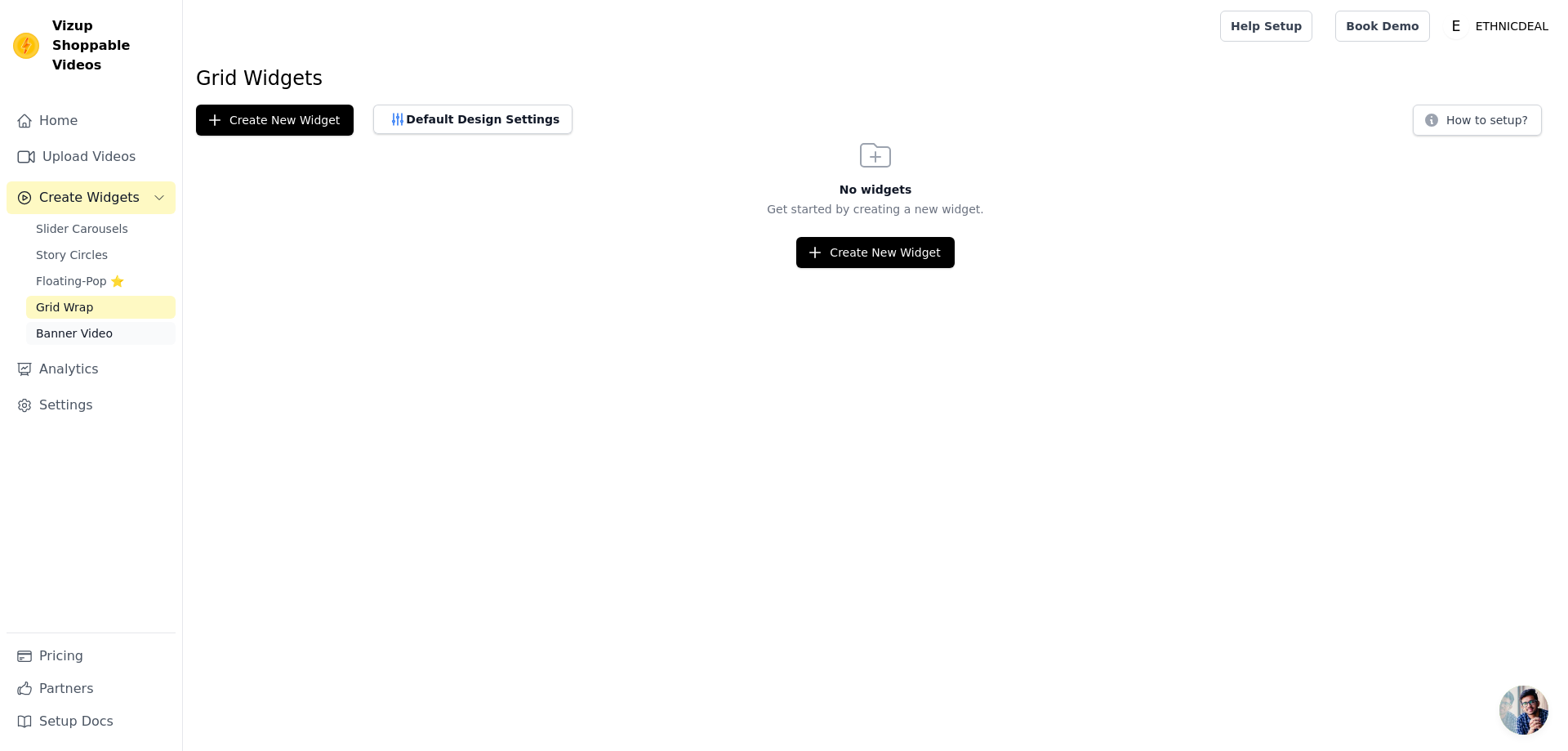
click at [87, 326] on span "Banner Video" at bounding box center [74, 334] width 77 height 16
click at [72, 104] on link "Home" at bounding box center [91, 121] width 169 height 33
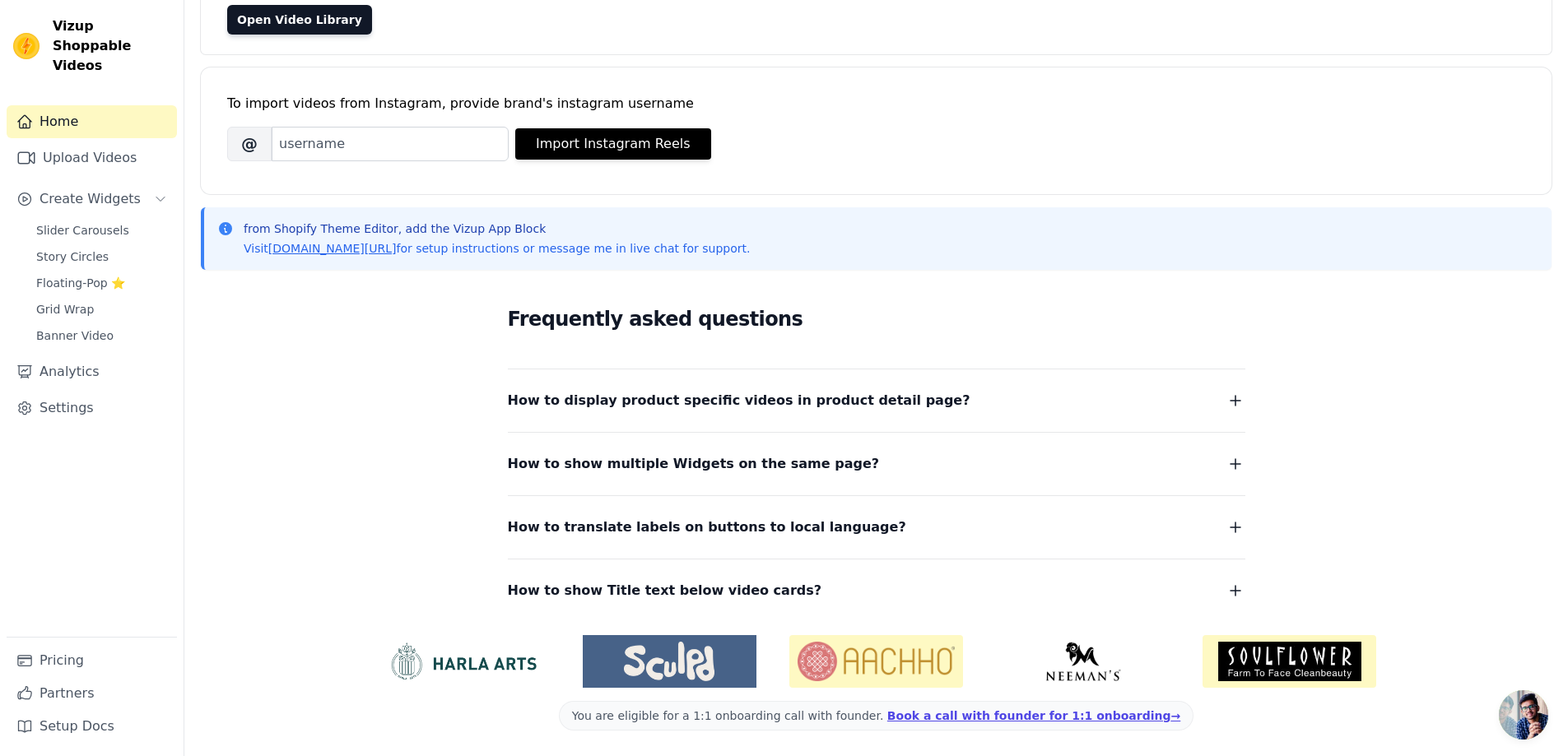
scroll to position [167, 0]
click at [86, 105] on link "Home" at bounding box center [91, 122] width 170 height 33
click at [87, 148] on link "Upload Videos" at bounding box center [91, 158] width 170 height 33
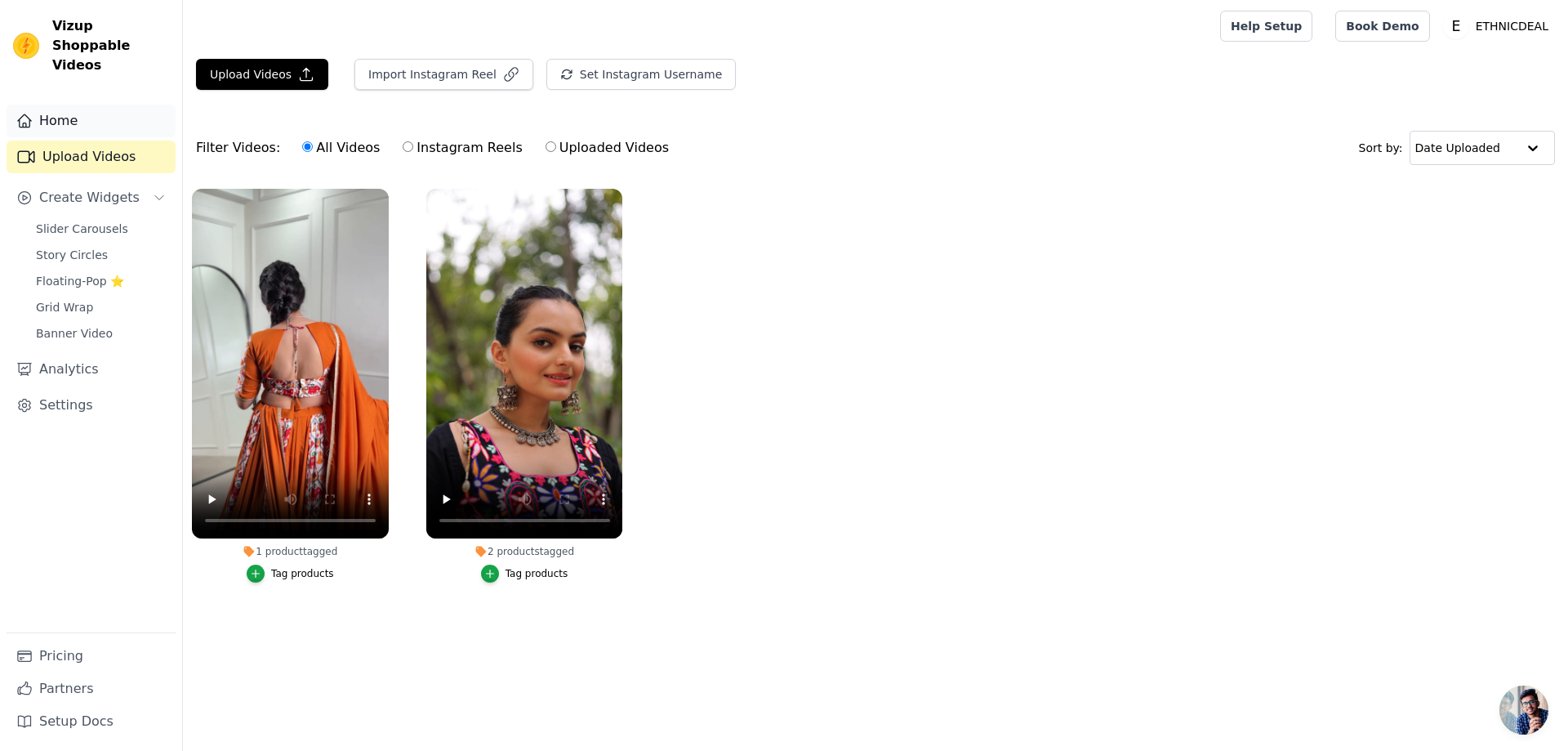
click at [74, 104] on link "Home" at bounding box center [91, 121] width 169 height 33
